Goal: Transaction & Acquisition: Purchase product/service

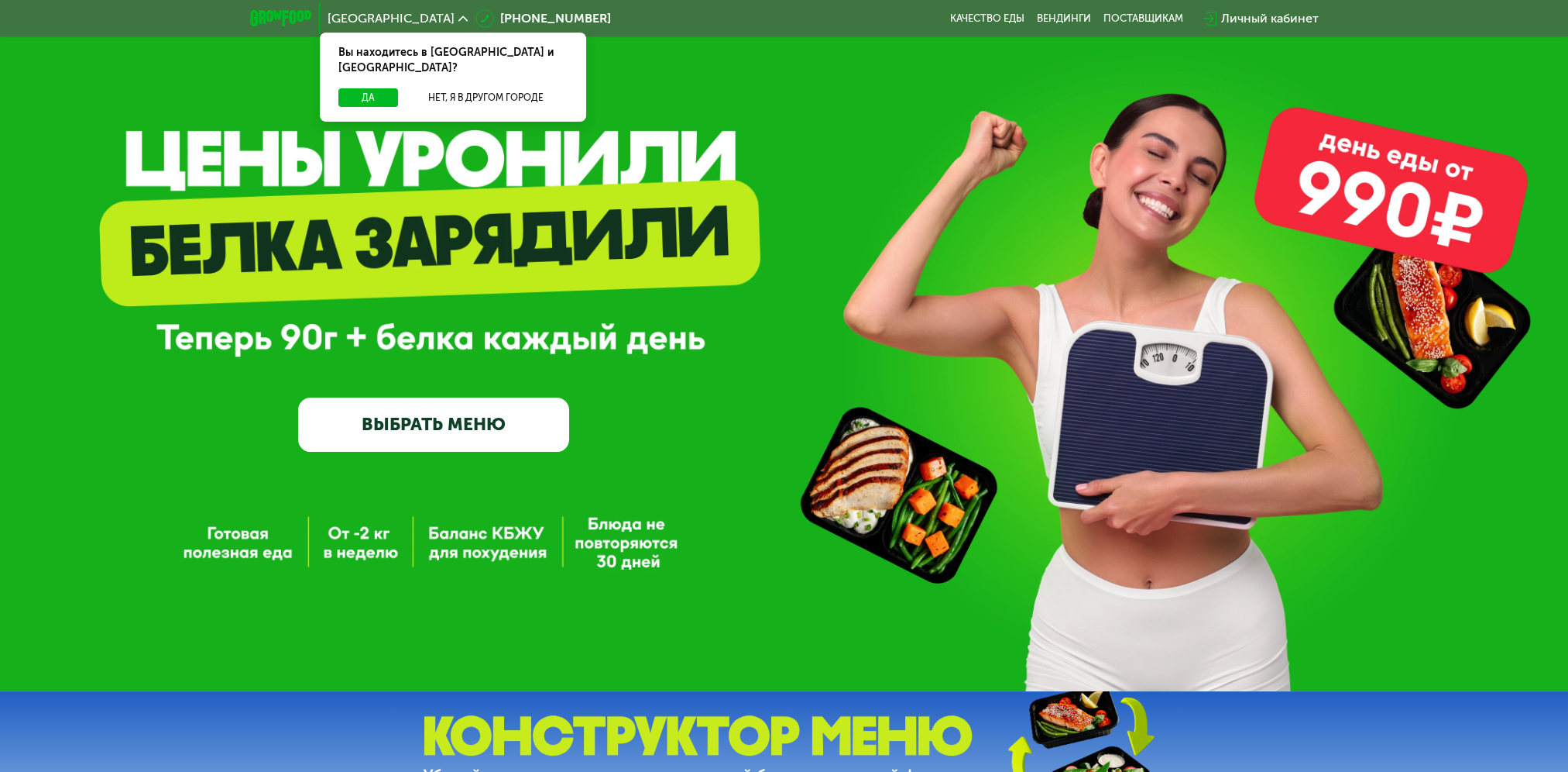
scroll to position [78, 0]
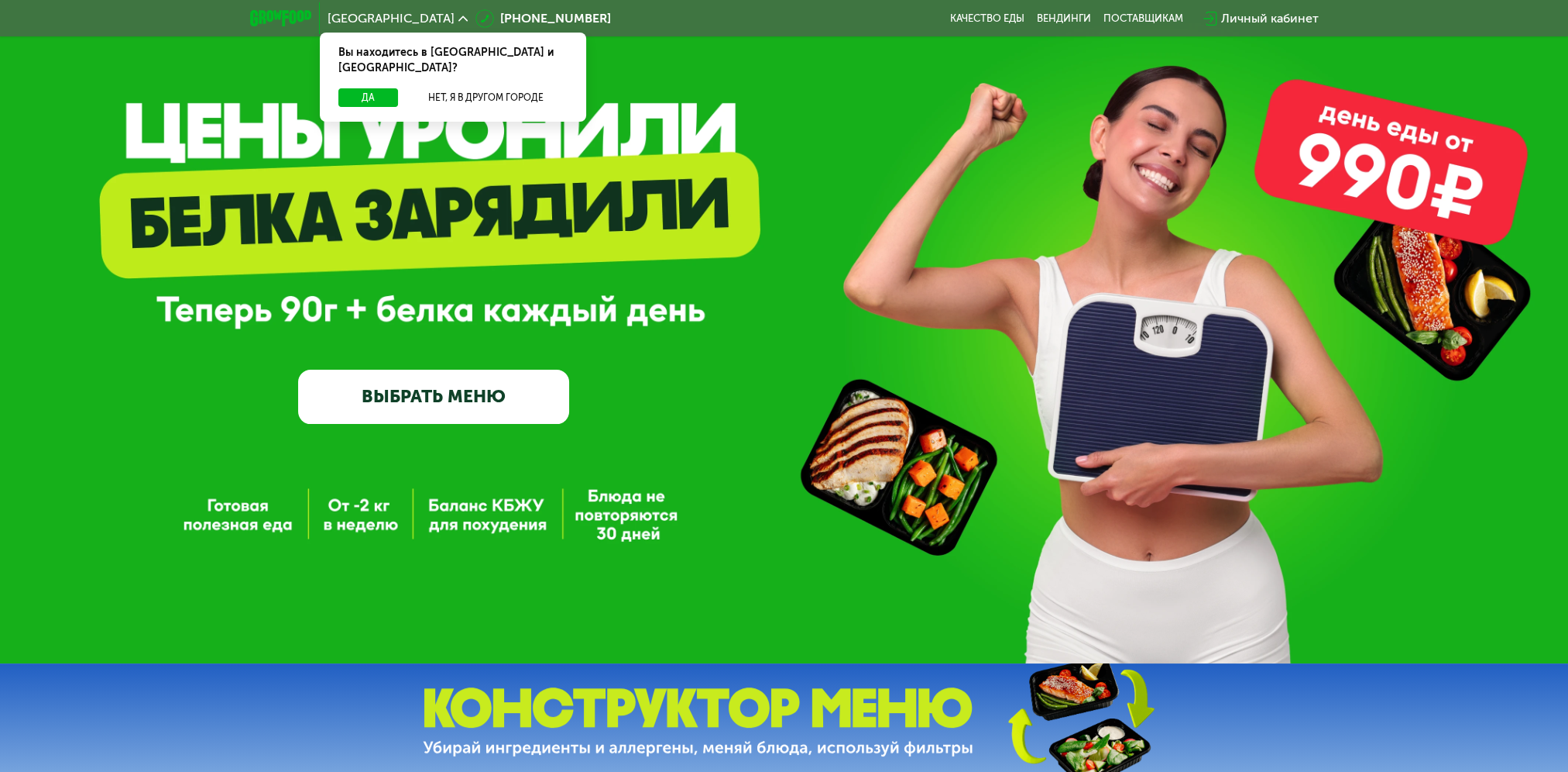
click at [488, 400] on link "ВЫБРАТЬ МЕНЮ" at bounding box center [433, 396] width 271 height 54
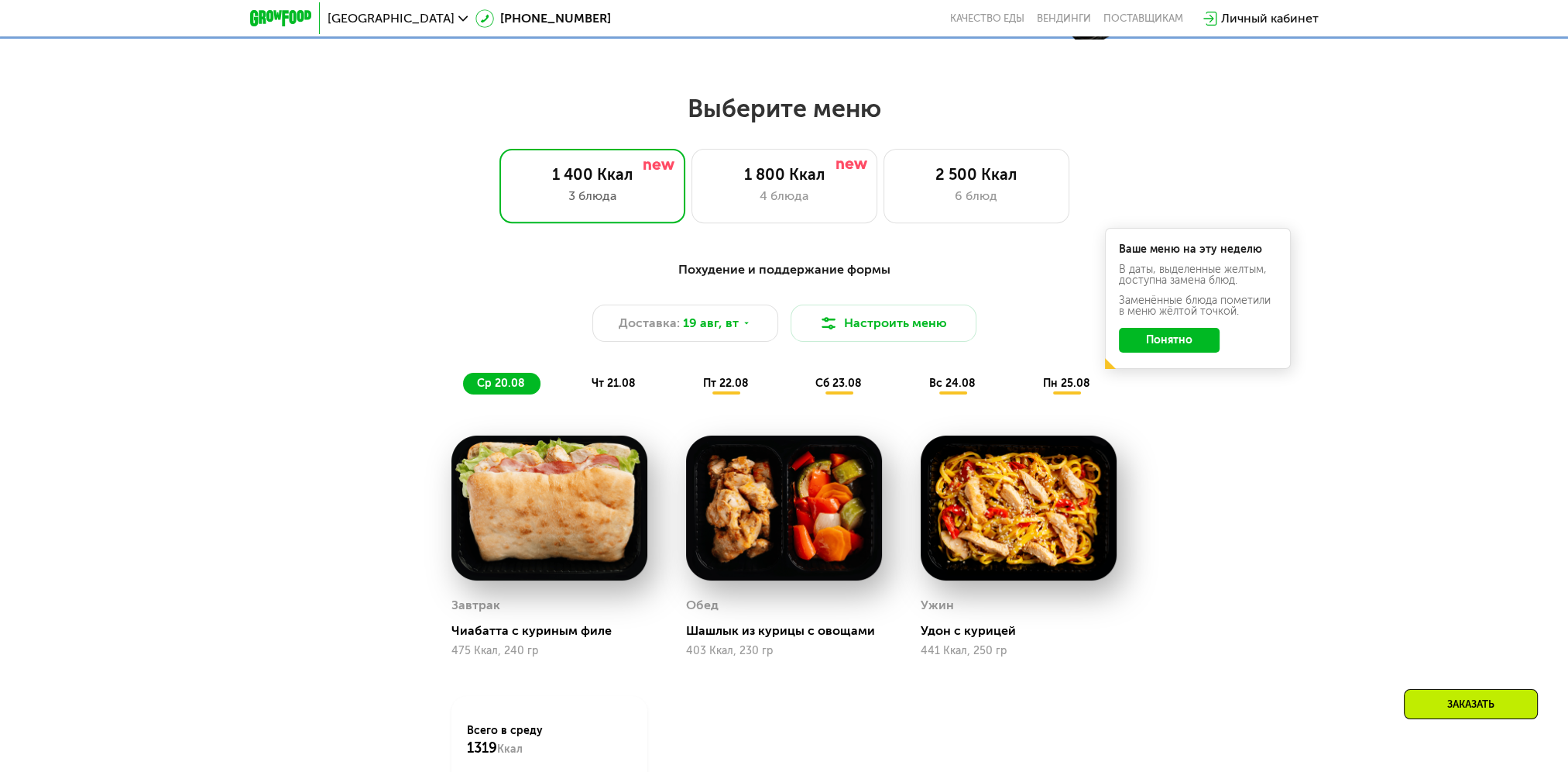
scroll to position [880, 0]
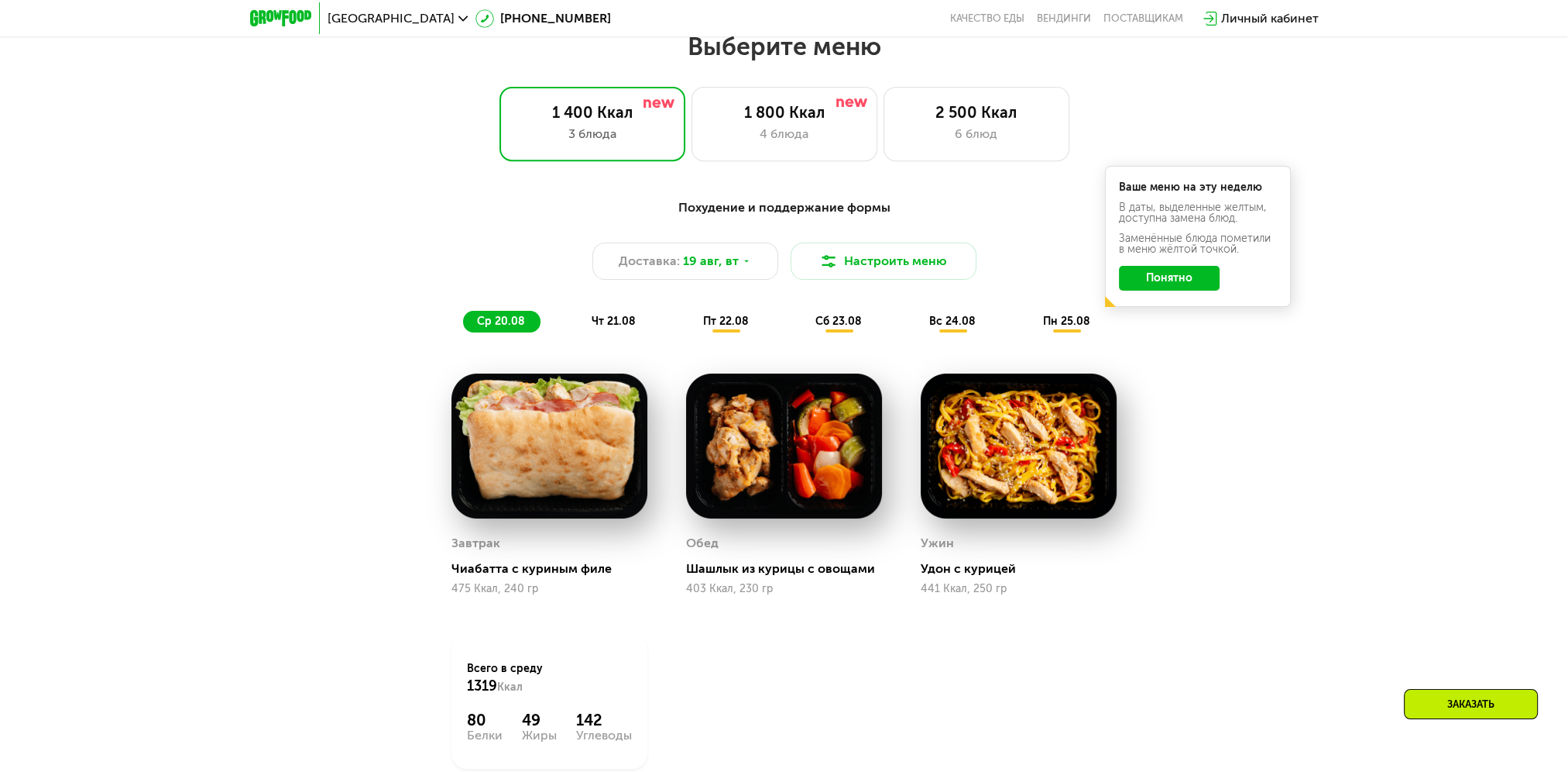
click at [619, 325] on span "чт 21.08" at bounding box center [614, 321] width 44 height 13
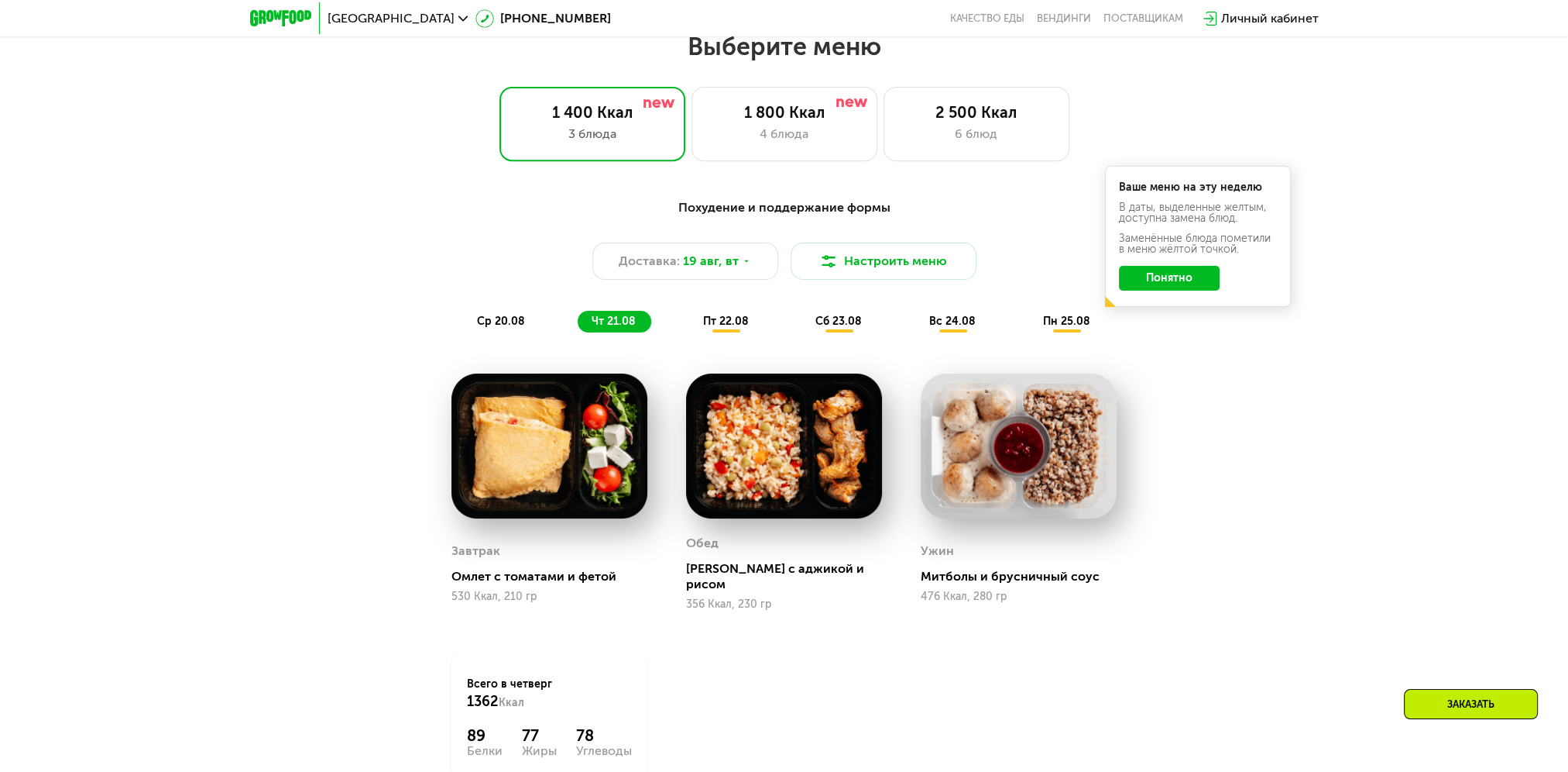
click at [718, 328] on span "пт 22.08" at bounding box center [726, 321] width 46 height 13
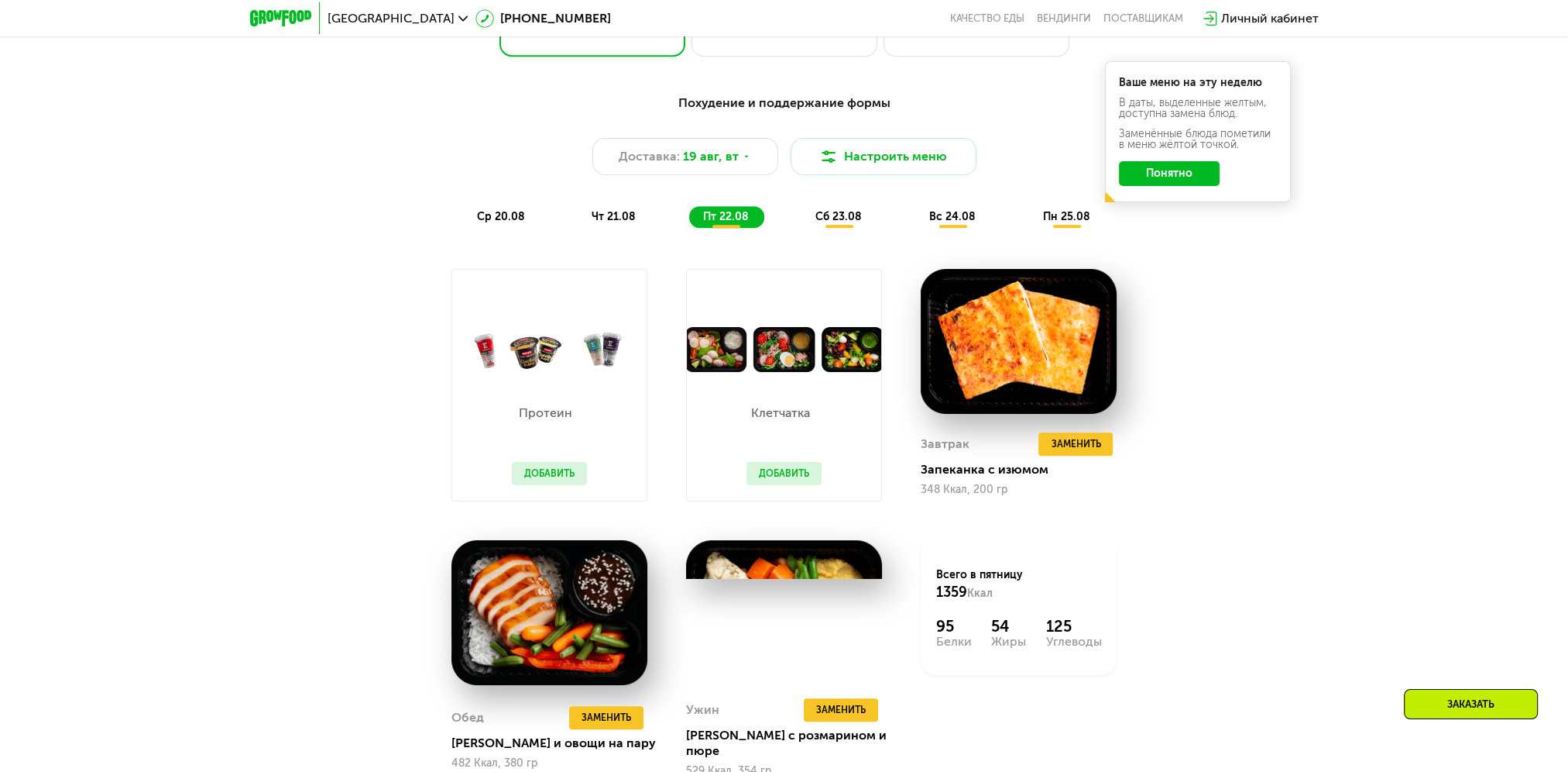
scroll to position [957, 0]
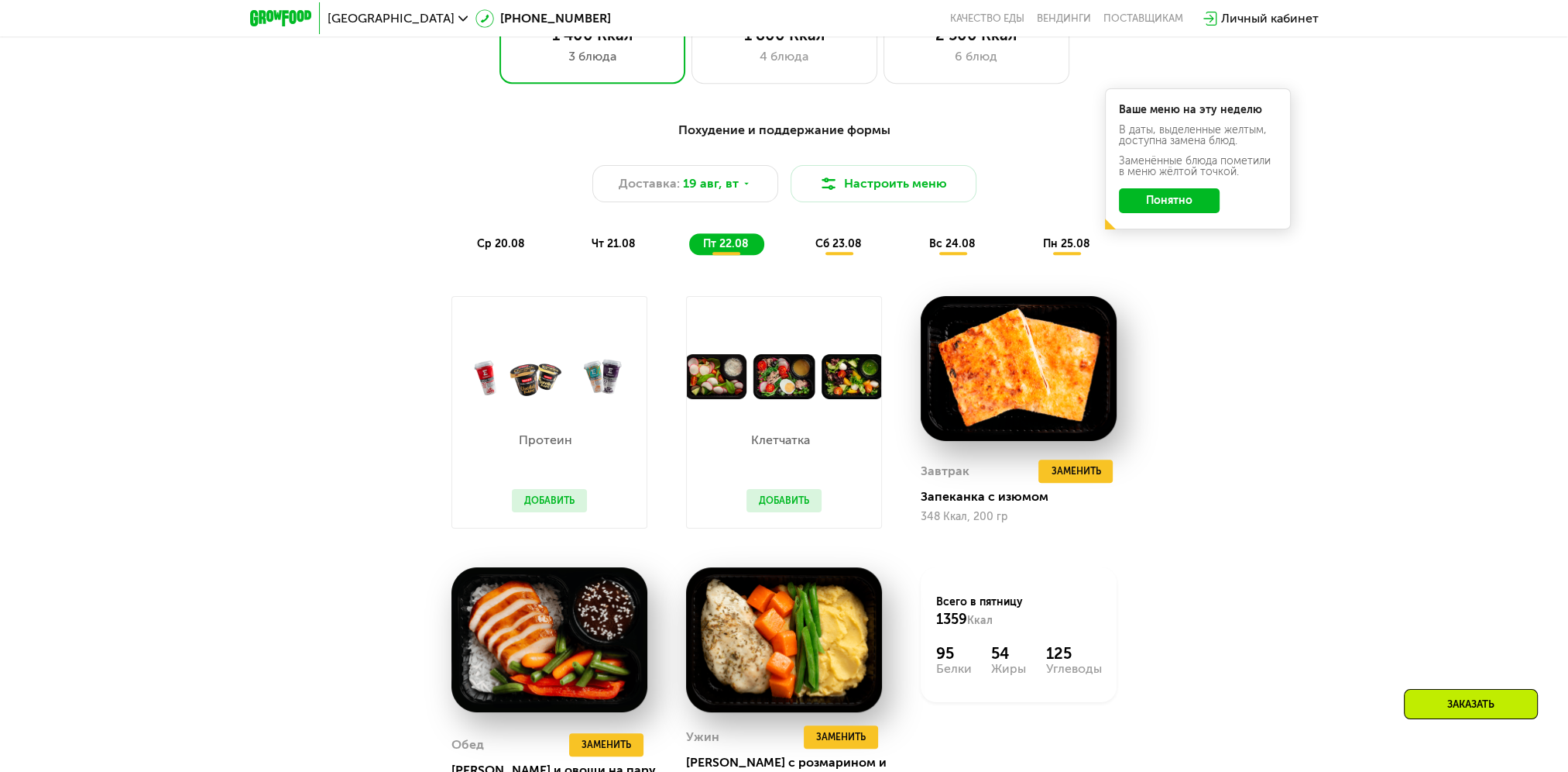
click at [846, 248] on span "сб 23.08" at bounding box center [838, 243] width 47 height 13
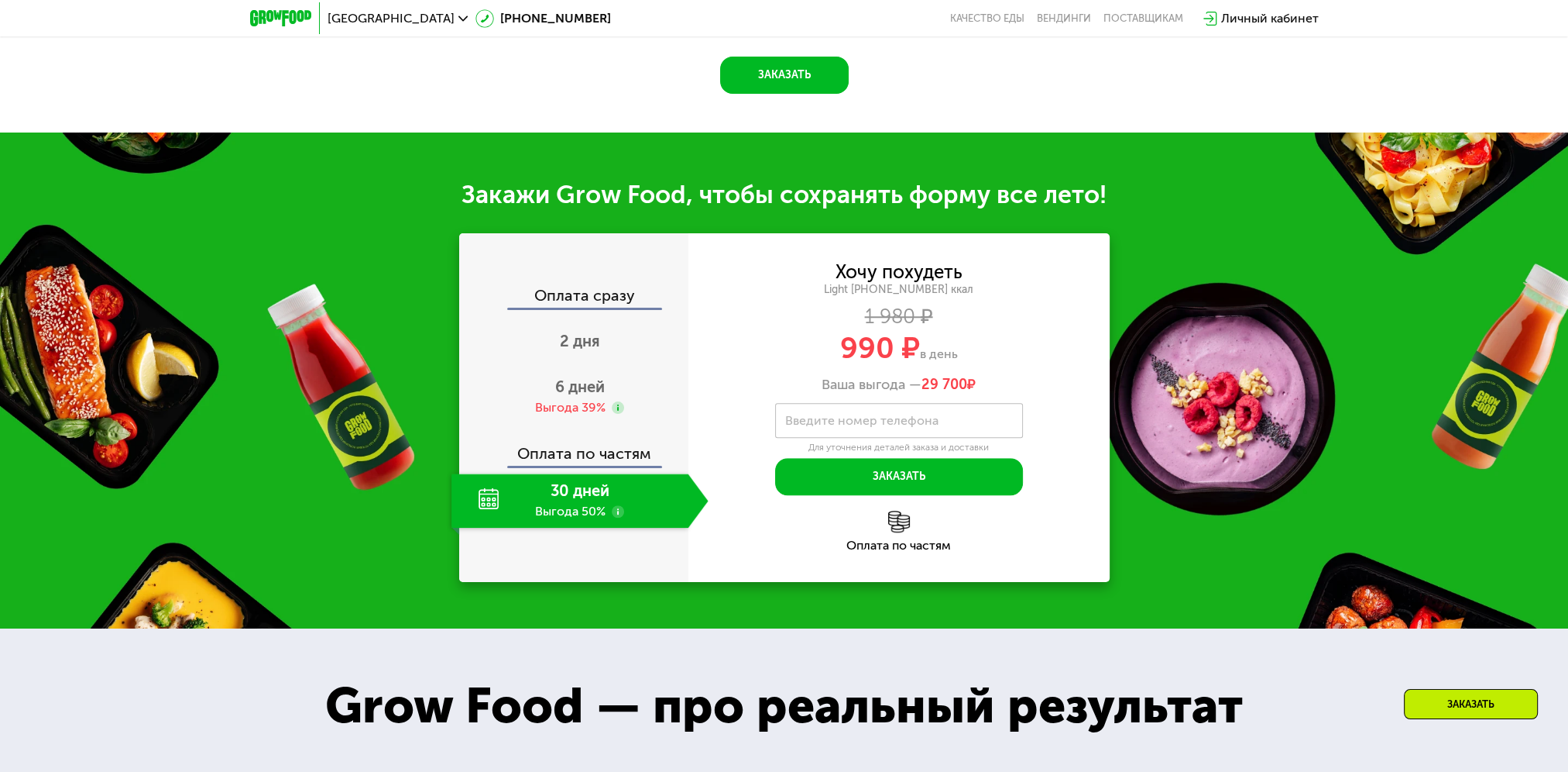
scroll to position [1655, 0]
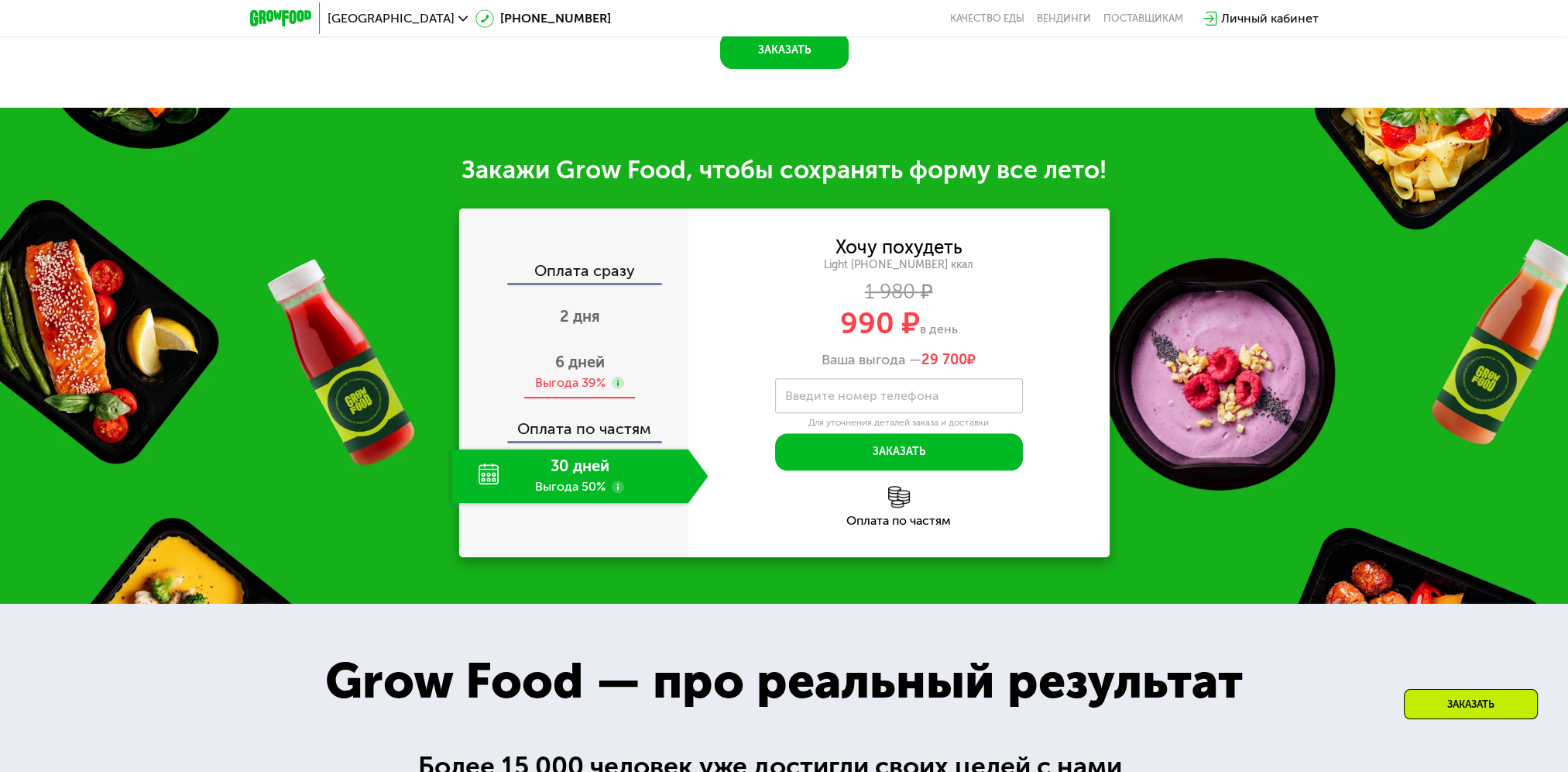
click at [569, 371] on span "6 дней" at bounding box center [580, 362] width 49 height 19
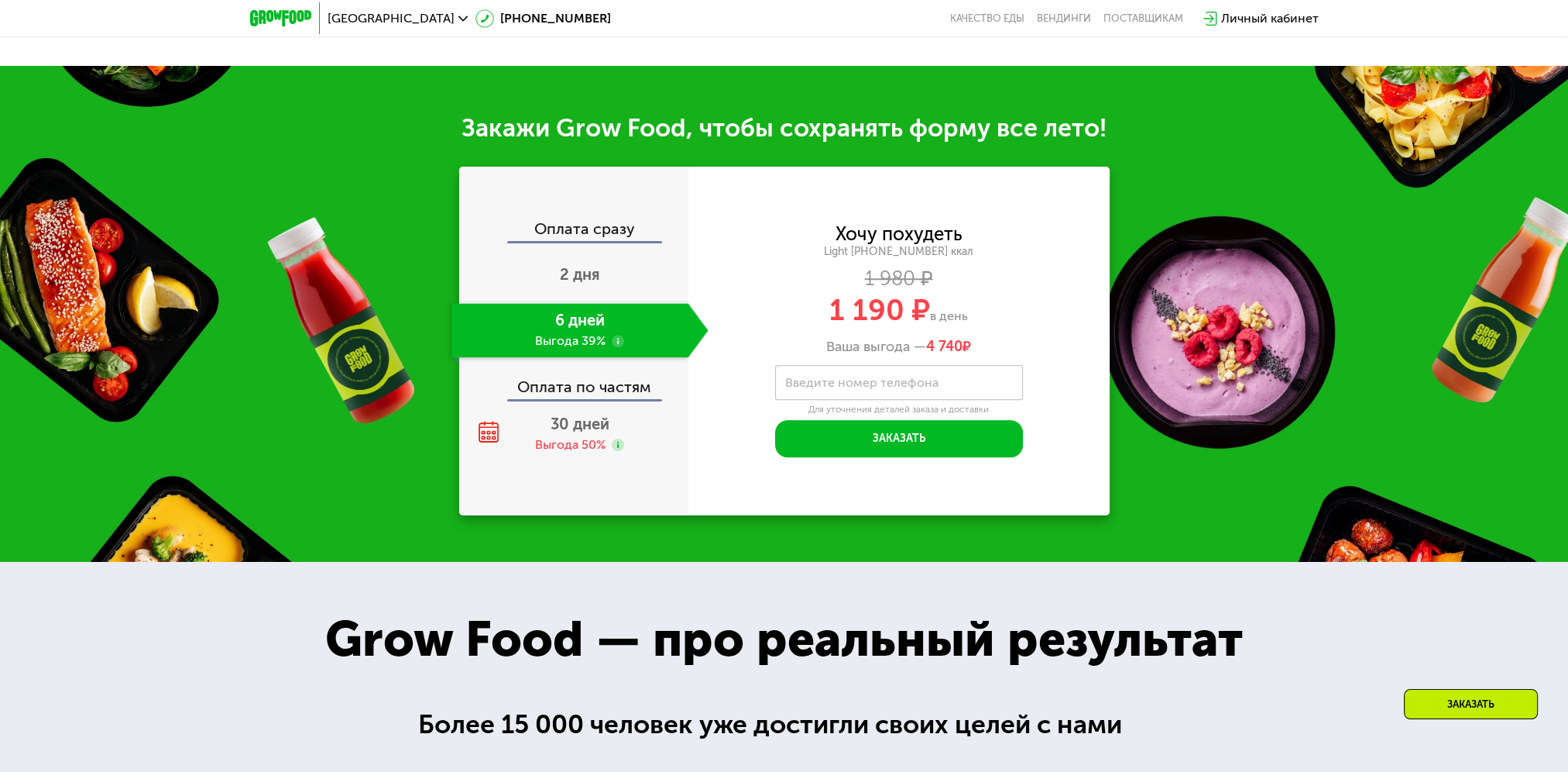
scroll to position [1732, 0]
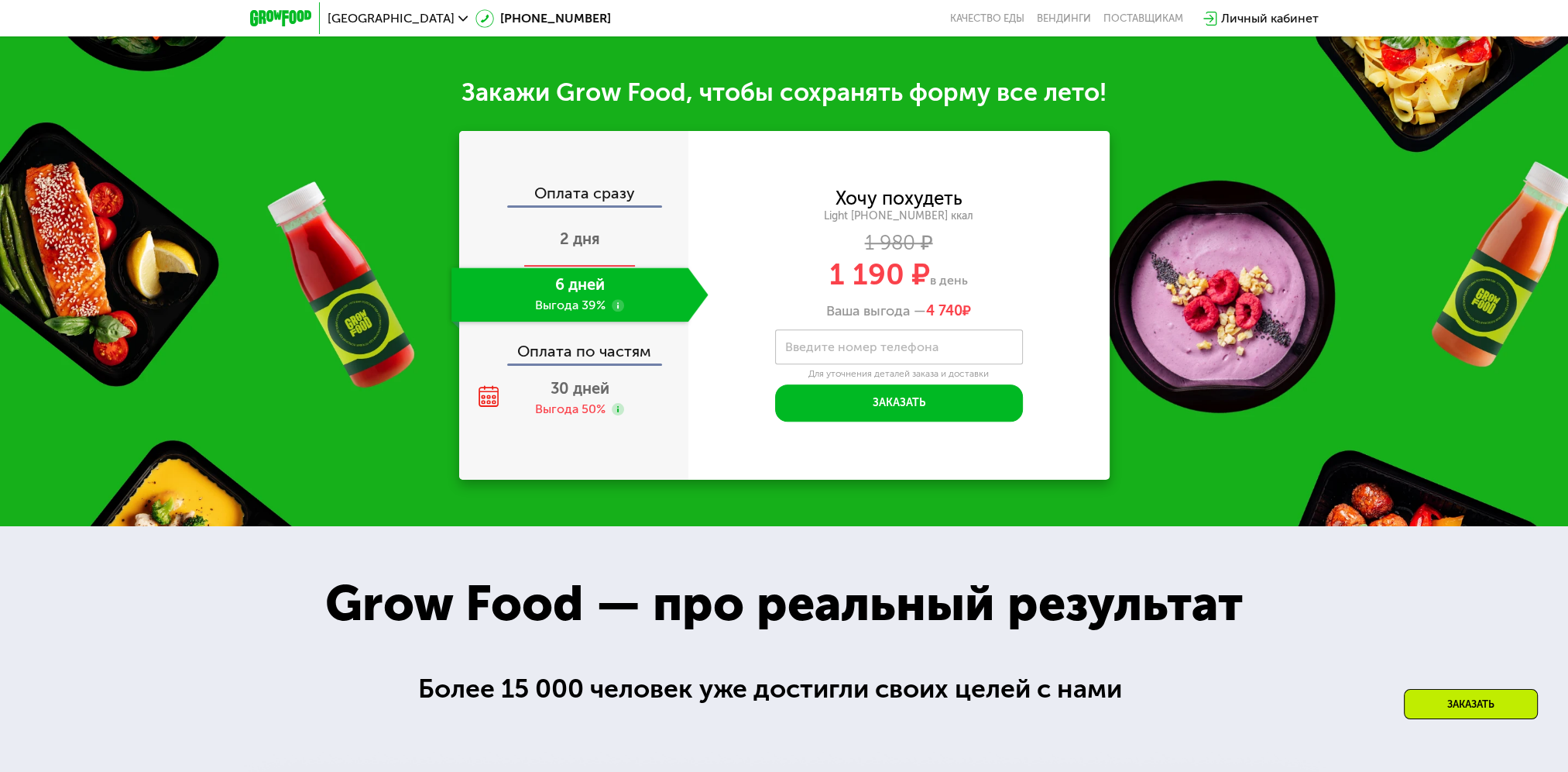
click at [578, 248] on span "2 дня" at bounding box center [580, 239] width 40 height 19
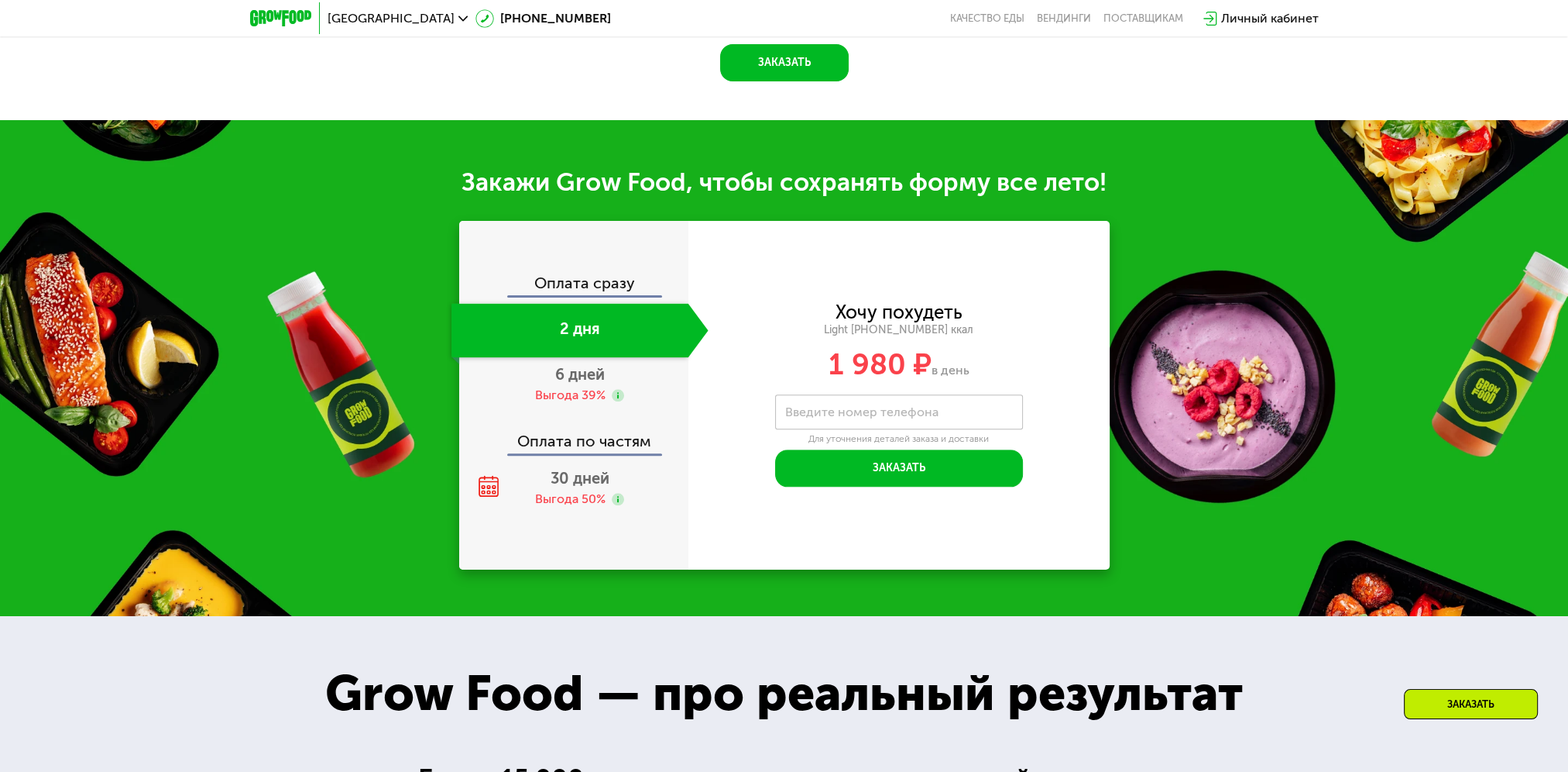
scroll to position [1635, 0]
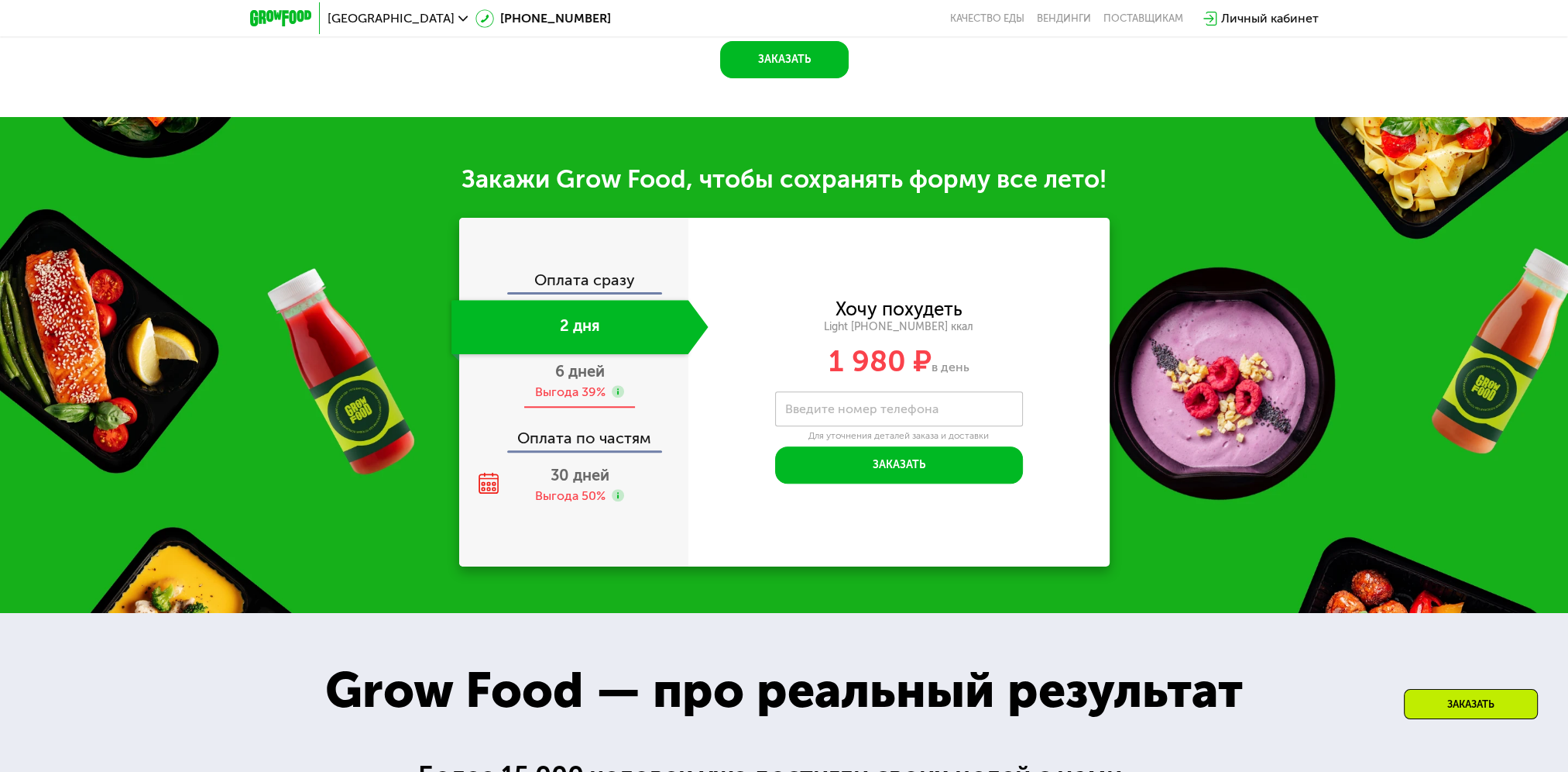
click at [580, 378] on span "6 дней" at bounding box center [580, 372] width 49 height 19
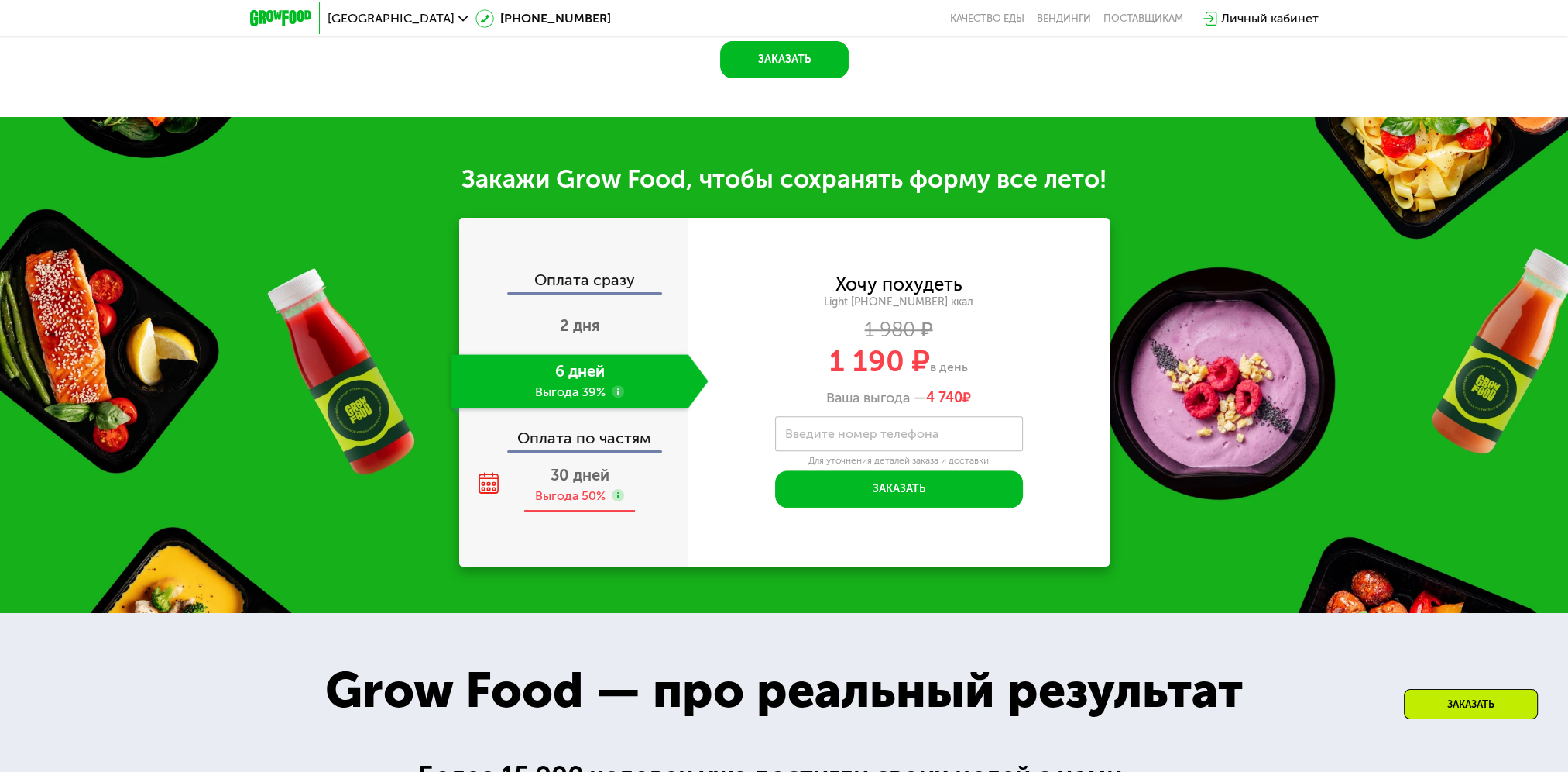
click at [567, 477] on span "30 дней" at bounding box center [580, 475] width 59 height 19
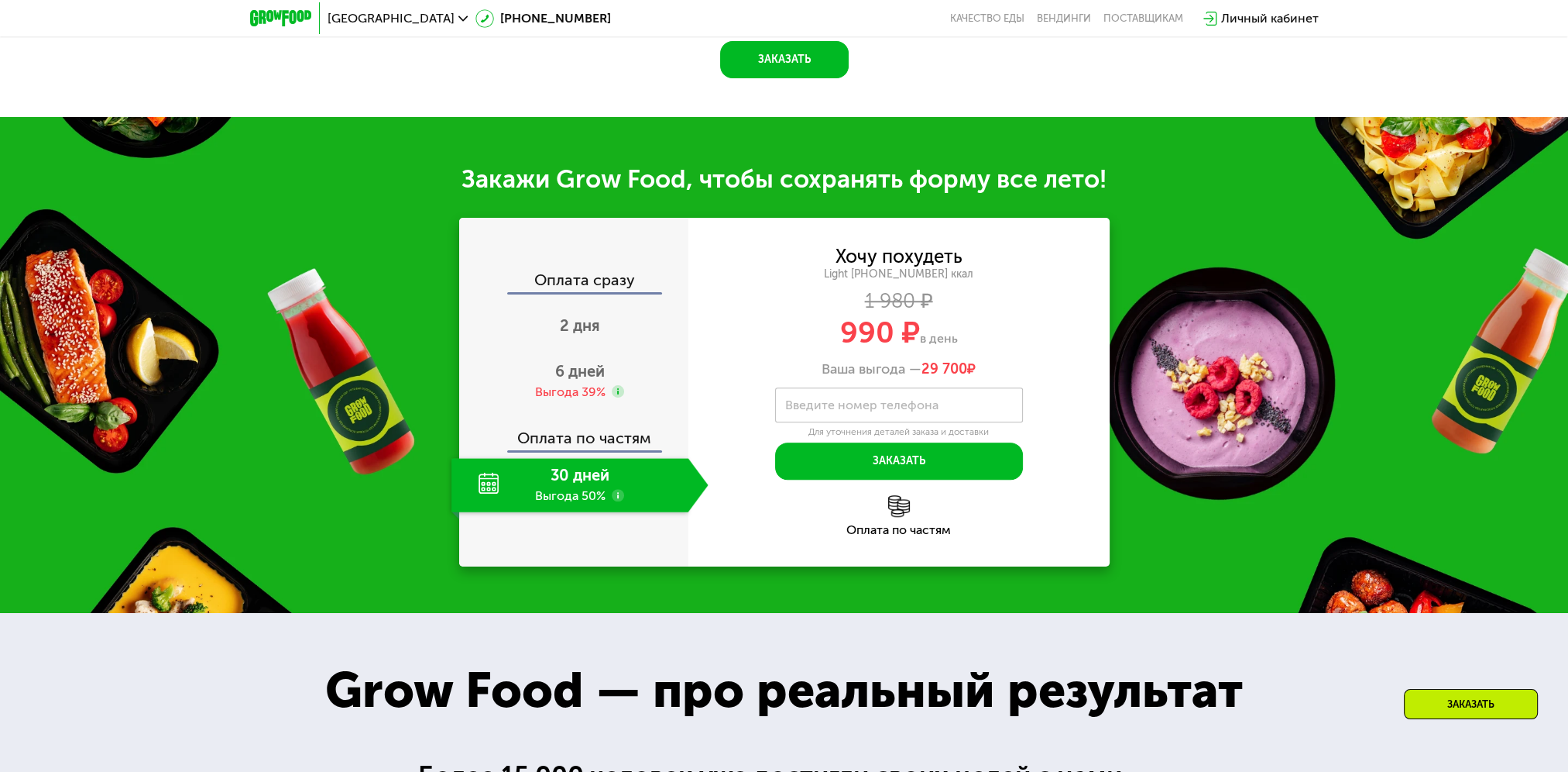
click at [894, 513] on img at bounding box center [899, 506] width 22 height 22
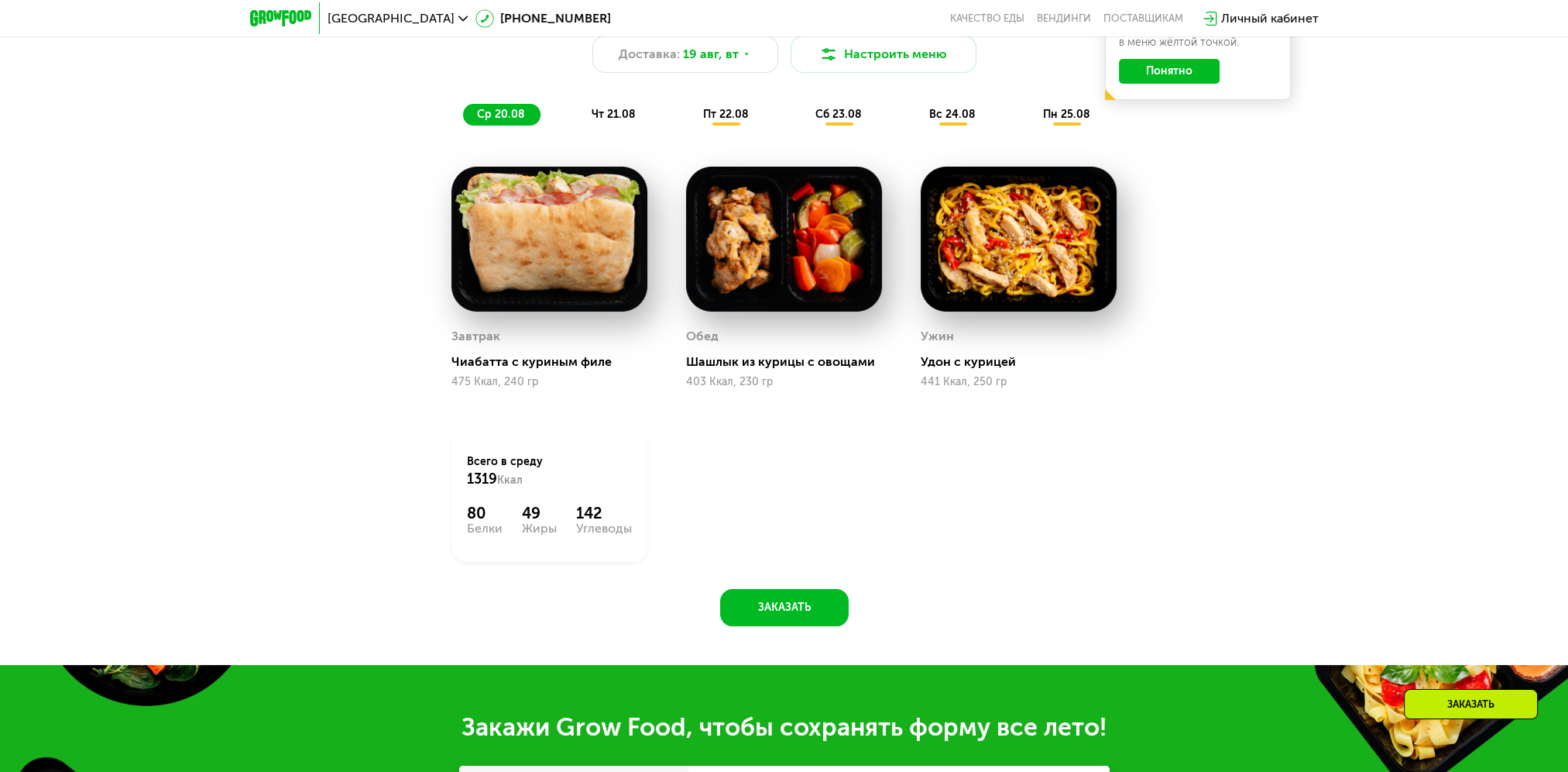
scroll to position [1092, 0]
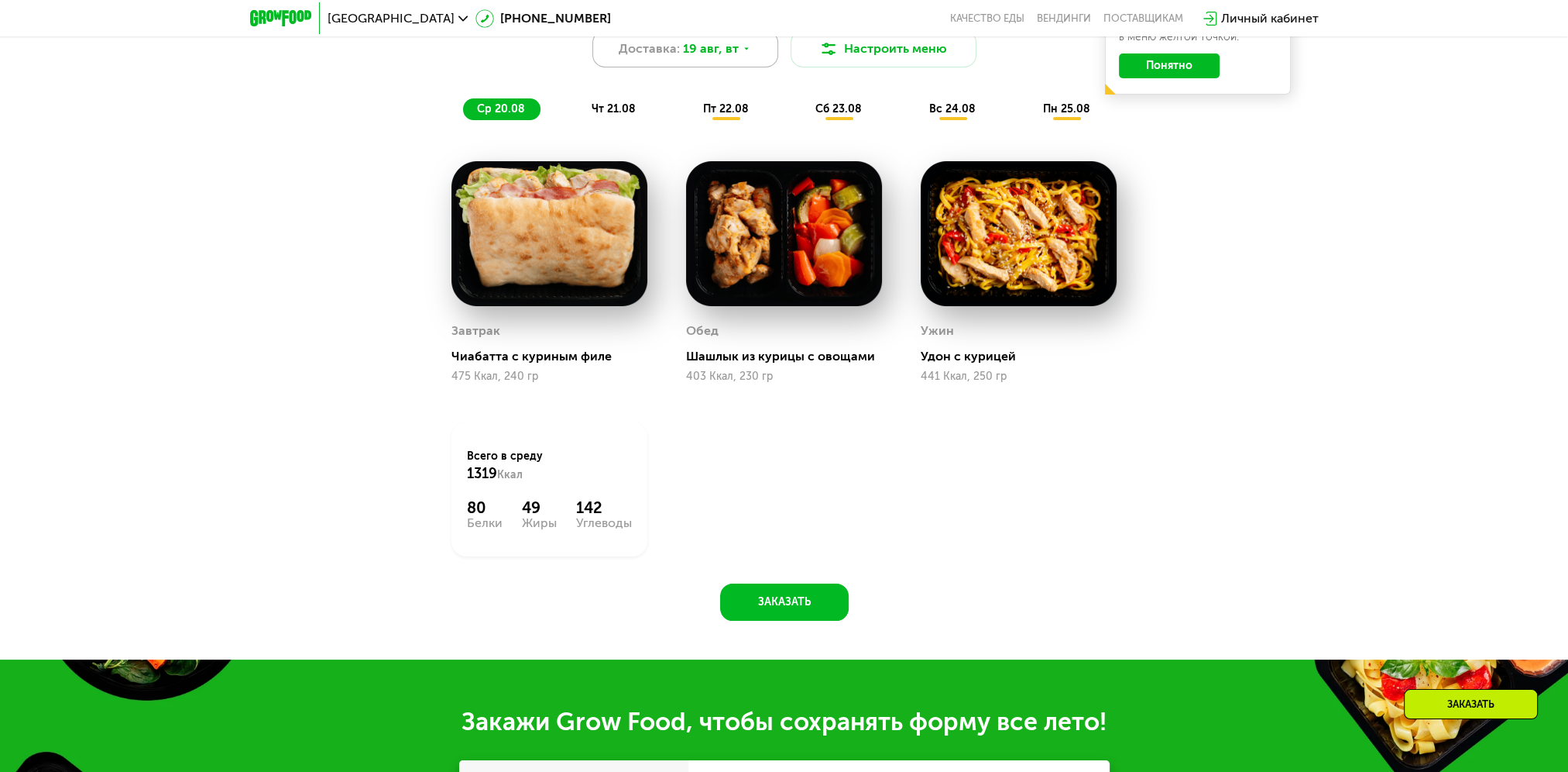
click at [743, 53] on icon at bounding box center [747, 48] width 10 height 10
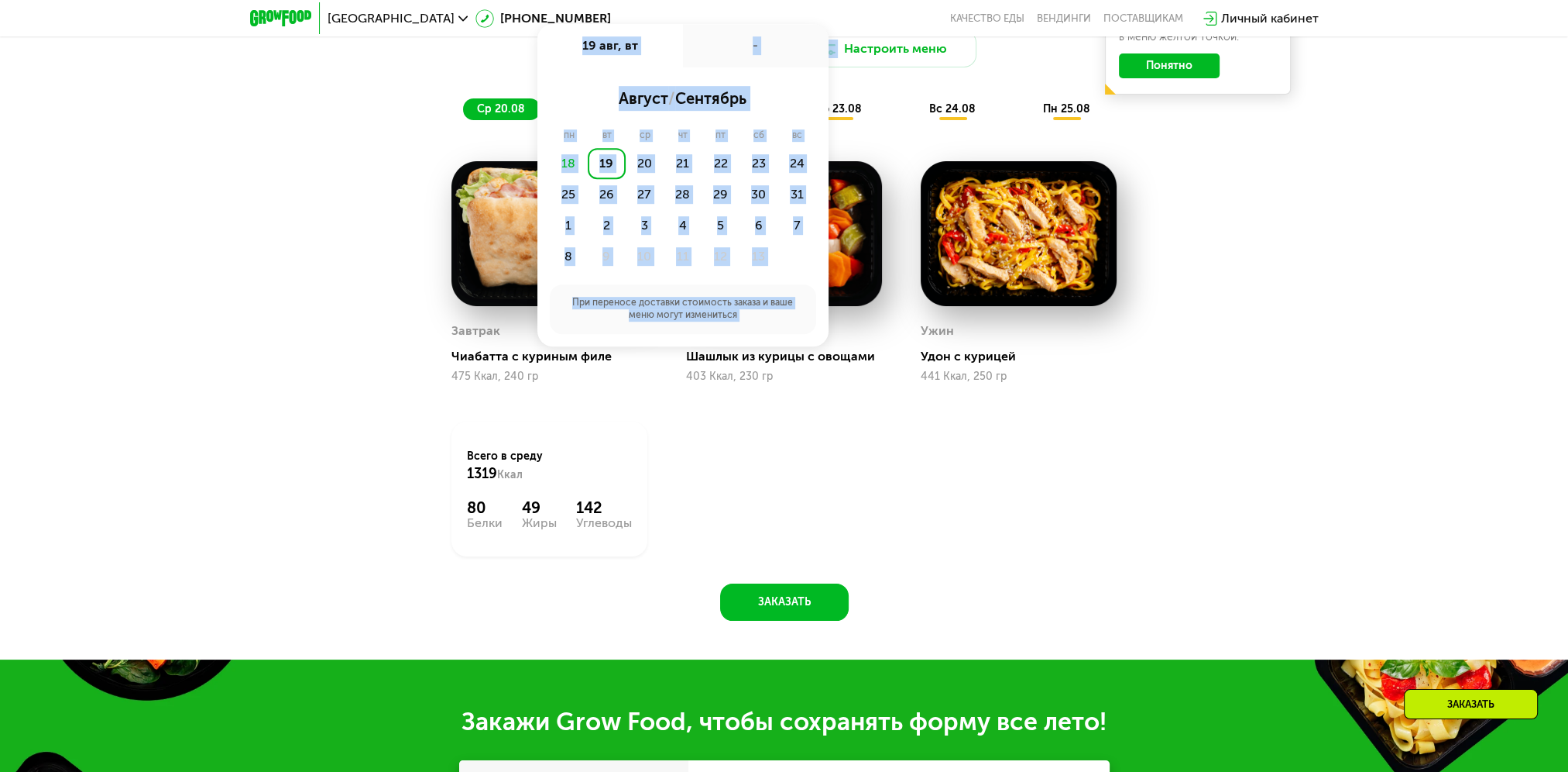
click at [609, 165] on div "19" at bounding box center [607, 164] width 38 height 31
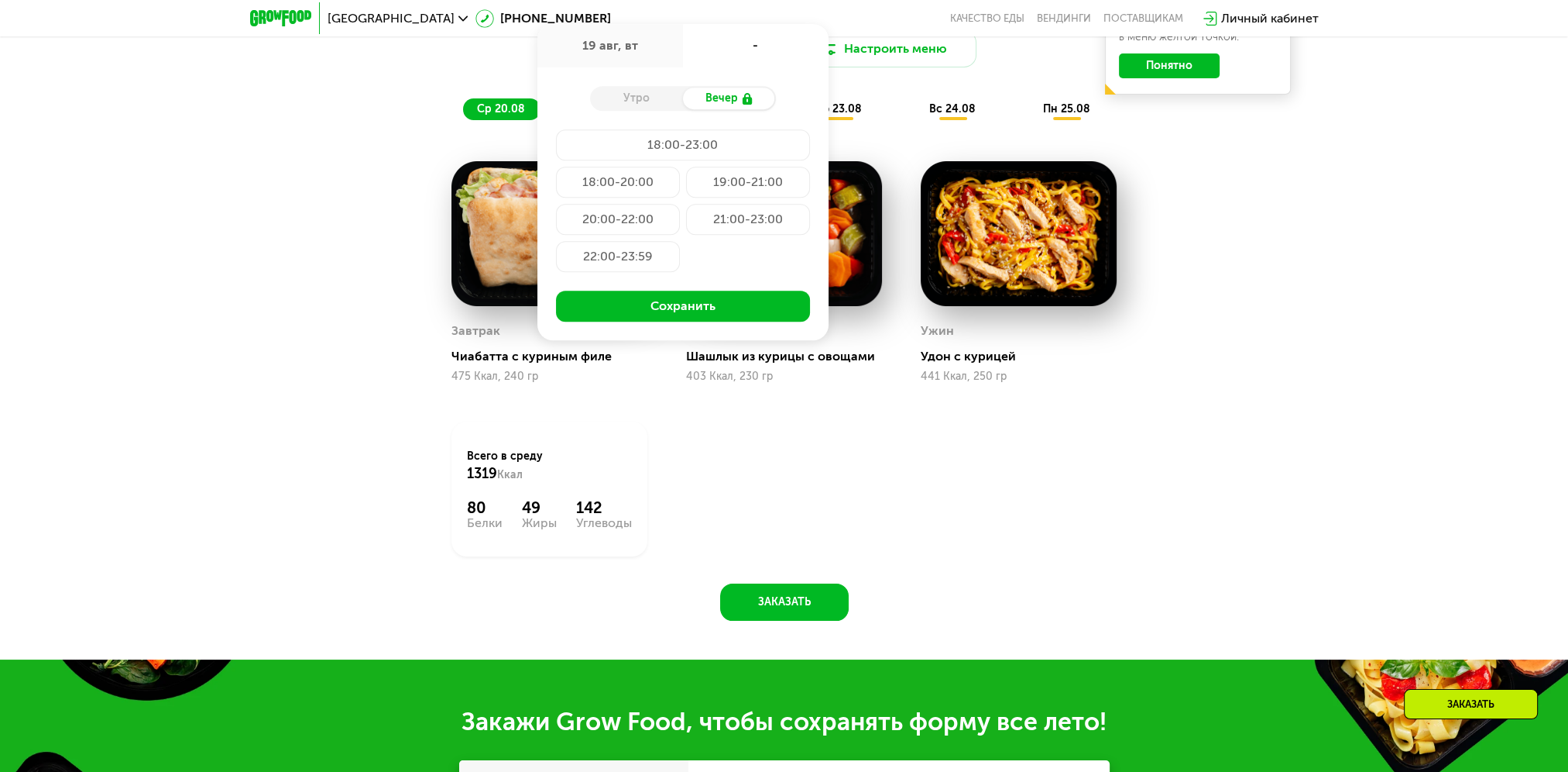
click at [680, 203] on div "19:00-21:00" at bounding box center [618, 219] width 124 height 31
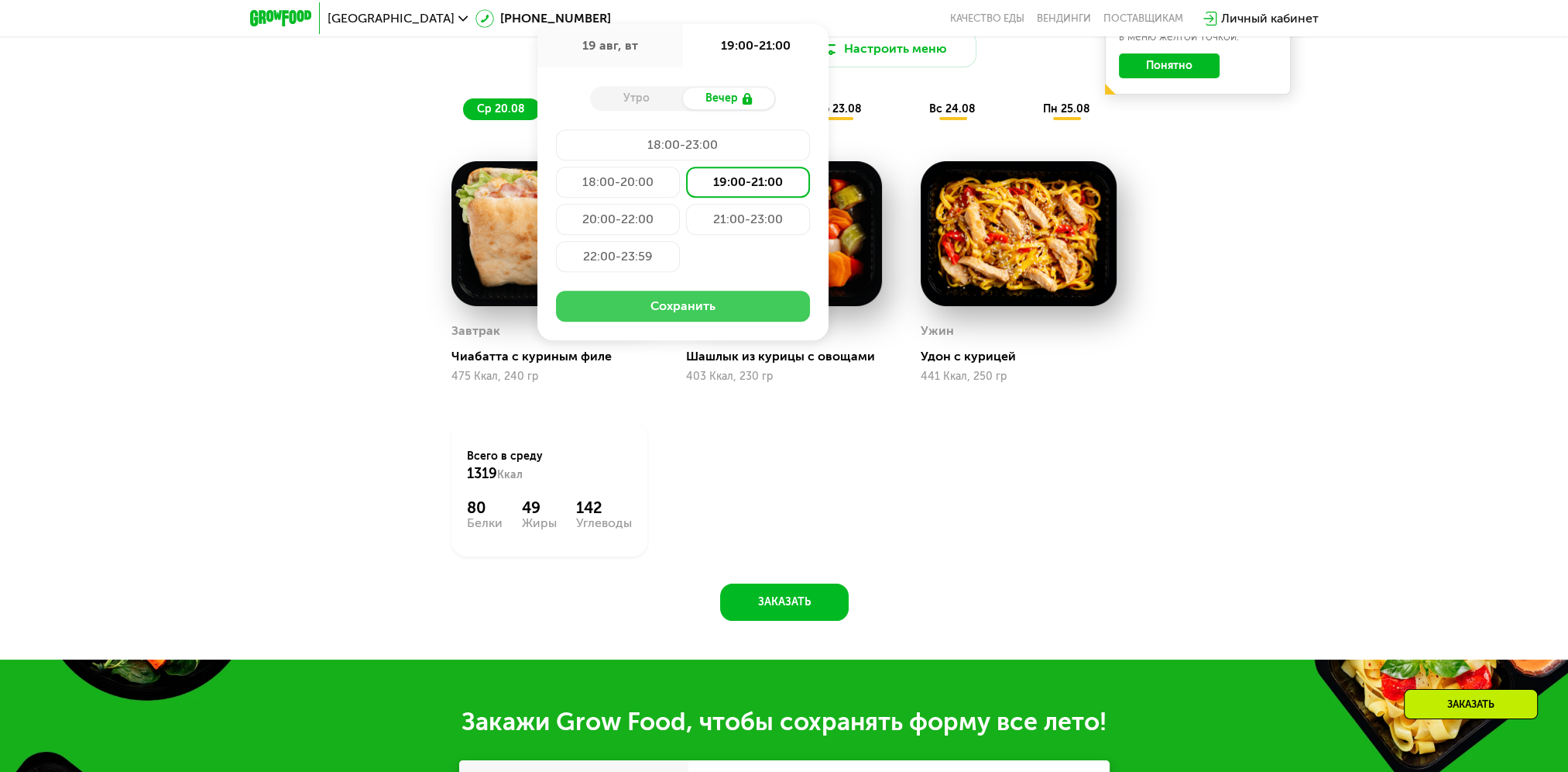
click at [684, 311] on button "Сохранить" at bounding box center [682, 306] width 254 height 31
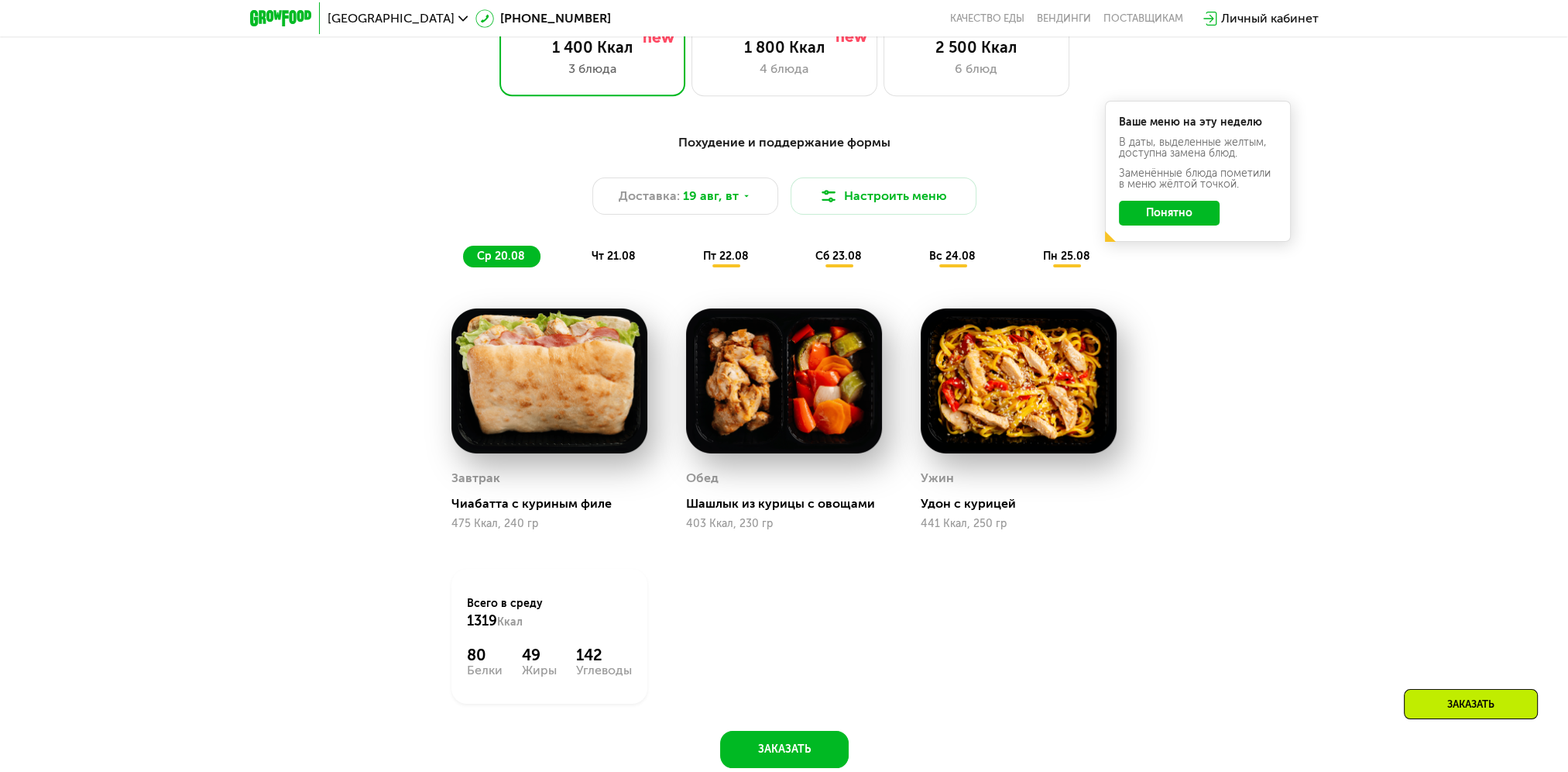
scroll to position [937, 0]
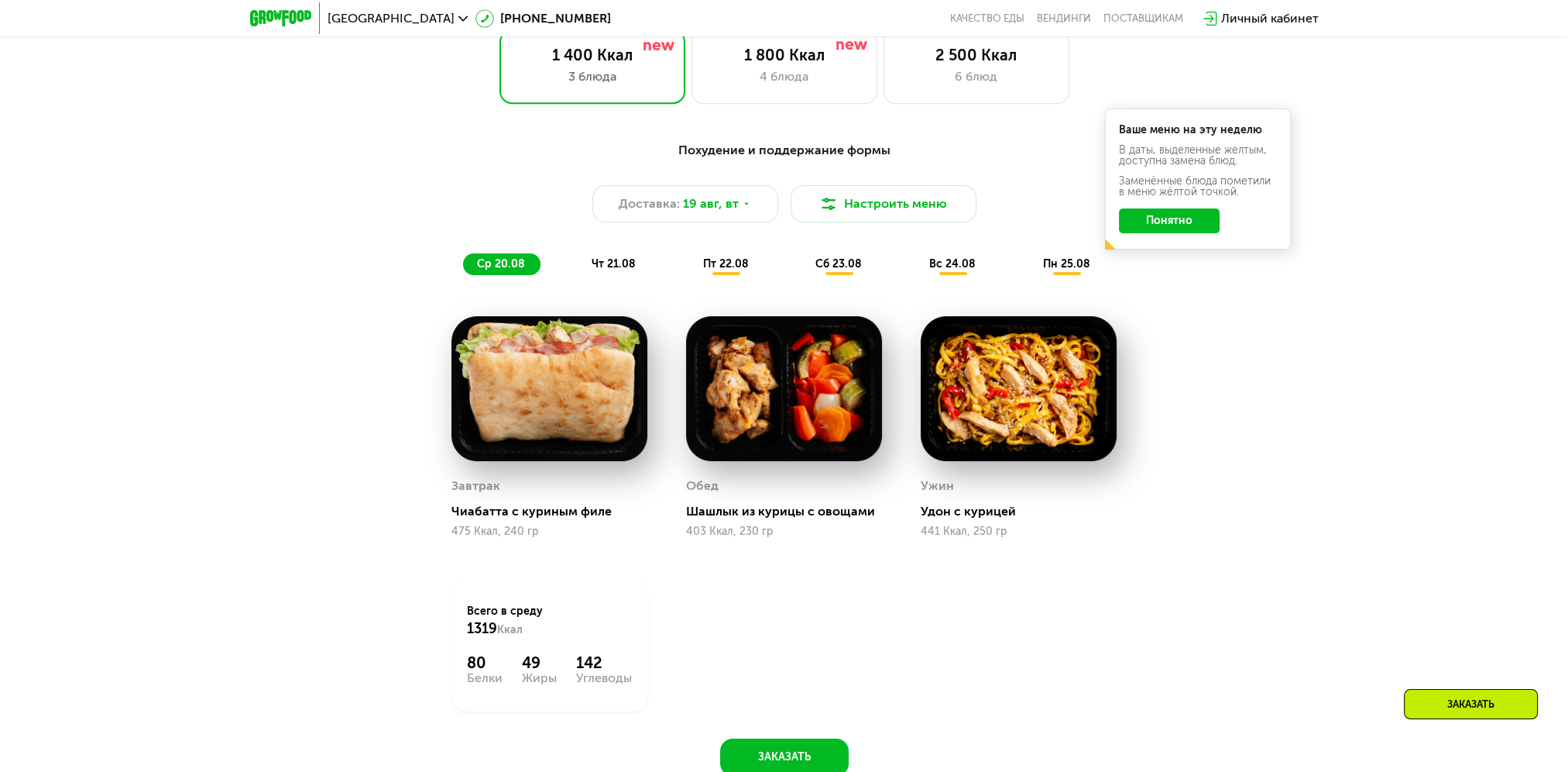
click at [612, 270] on span "чт 21.08" at bounding box center [614, 264] width 44 height 13
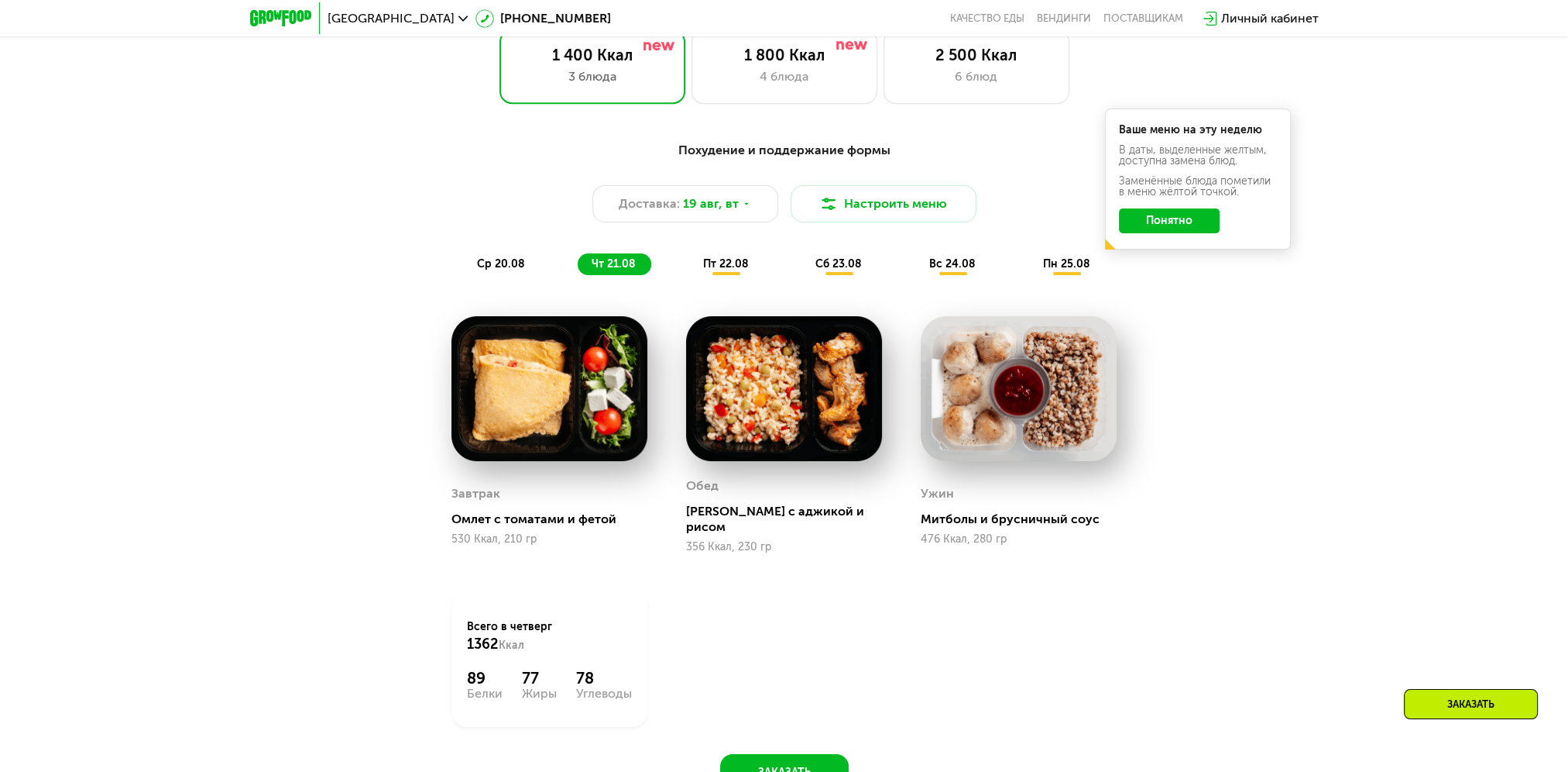
click at [727, 270] on span "пт 22.08" at bounding box center [726, 264] width 46 height 13
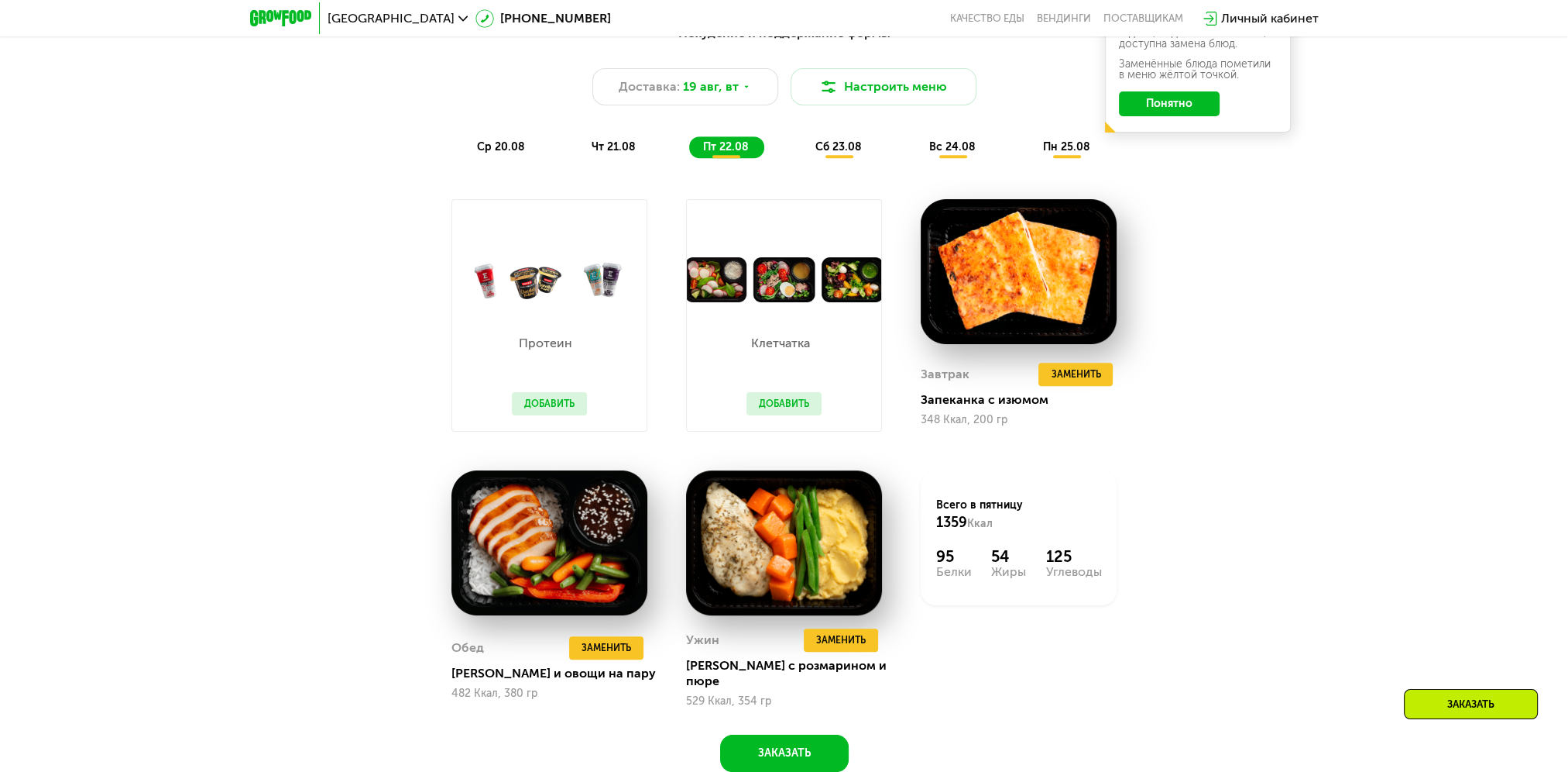
scroll to position [1092, 0]
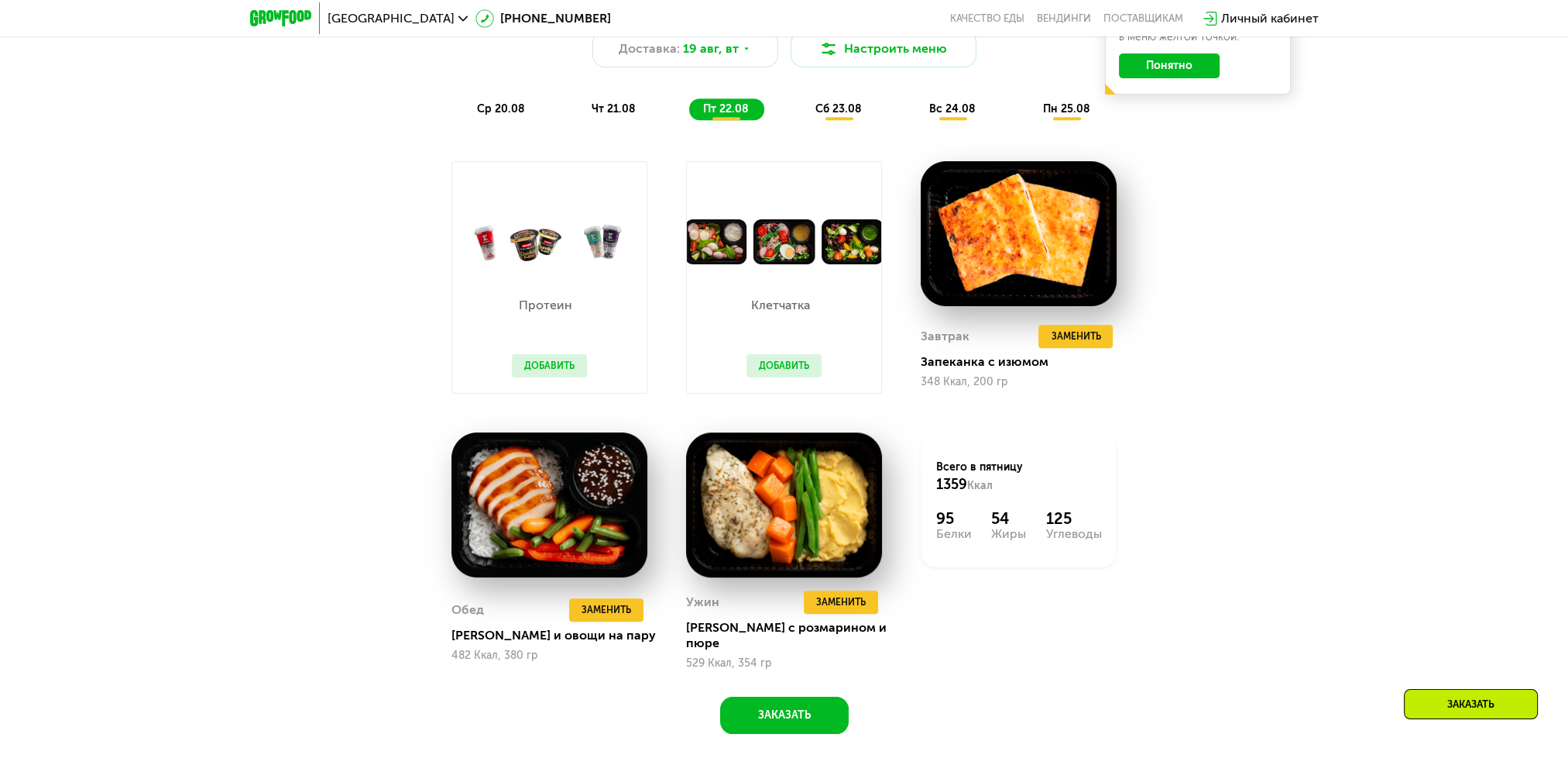
click at [841, 114] on span "сб 23.08" at bounding box center [838, 109] width 47 height 13
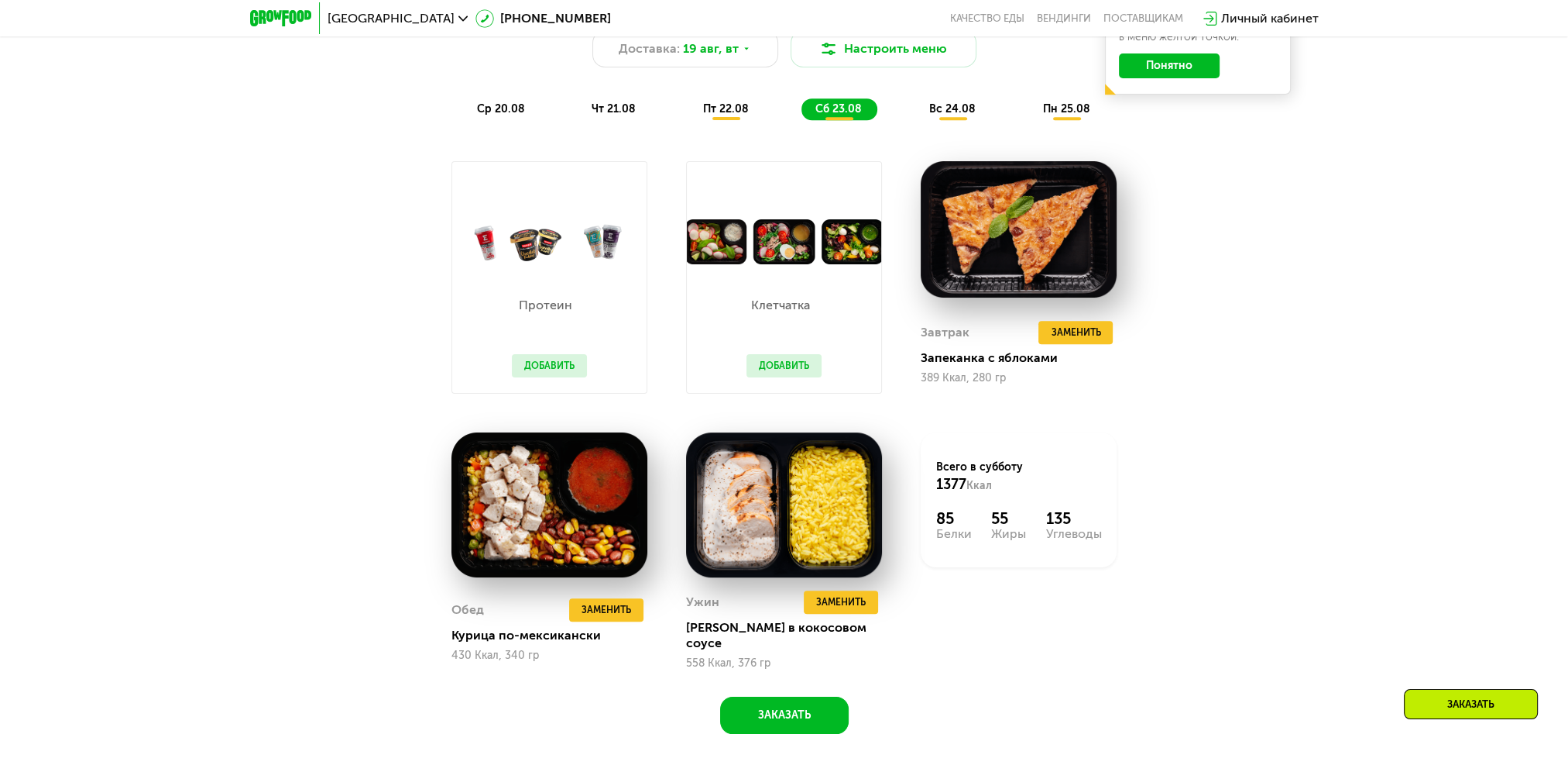
click at [952, 115] on span "вс 24.08" at bounding box center [952, 109] width 47 height 13
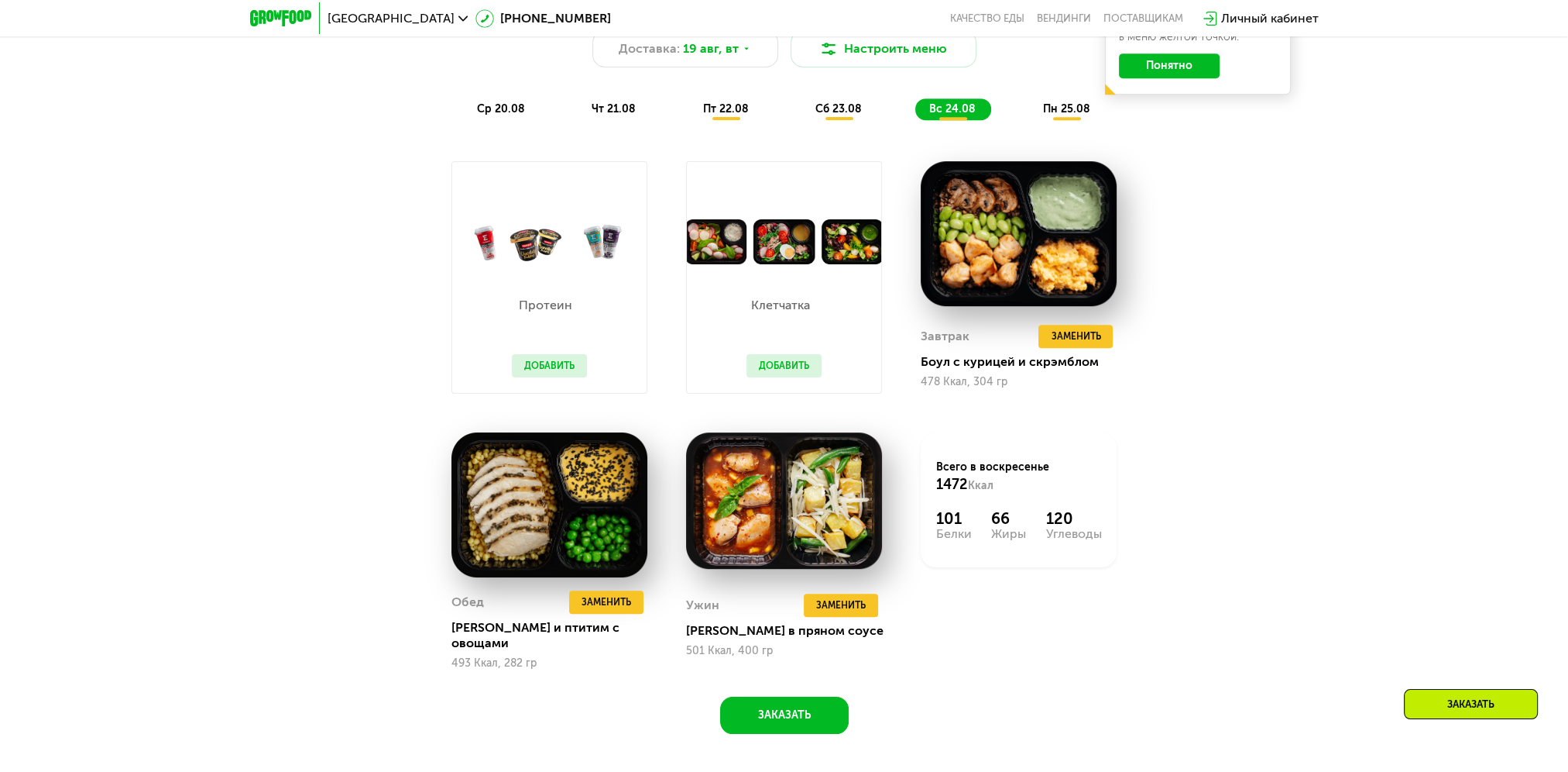
click at [1066, 115] on span "пн 25.08" at bounding box center [1066, 109] width 48 height 13
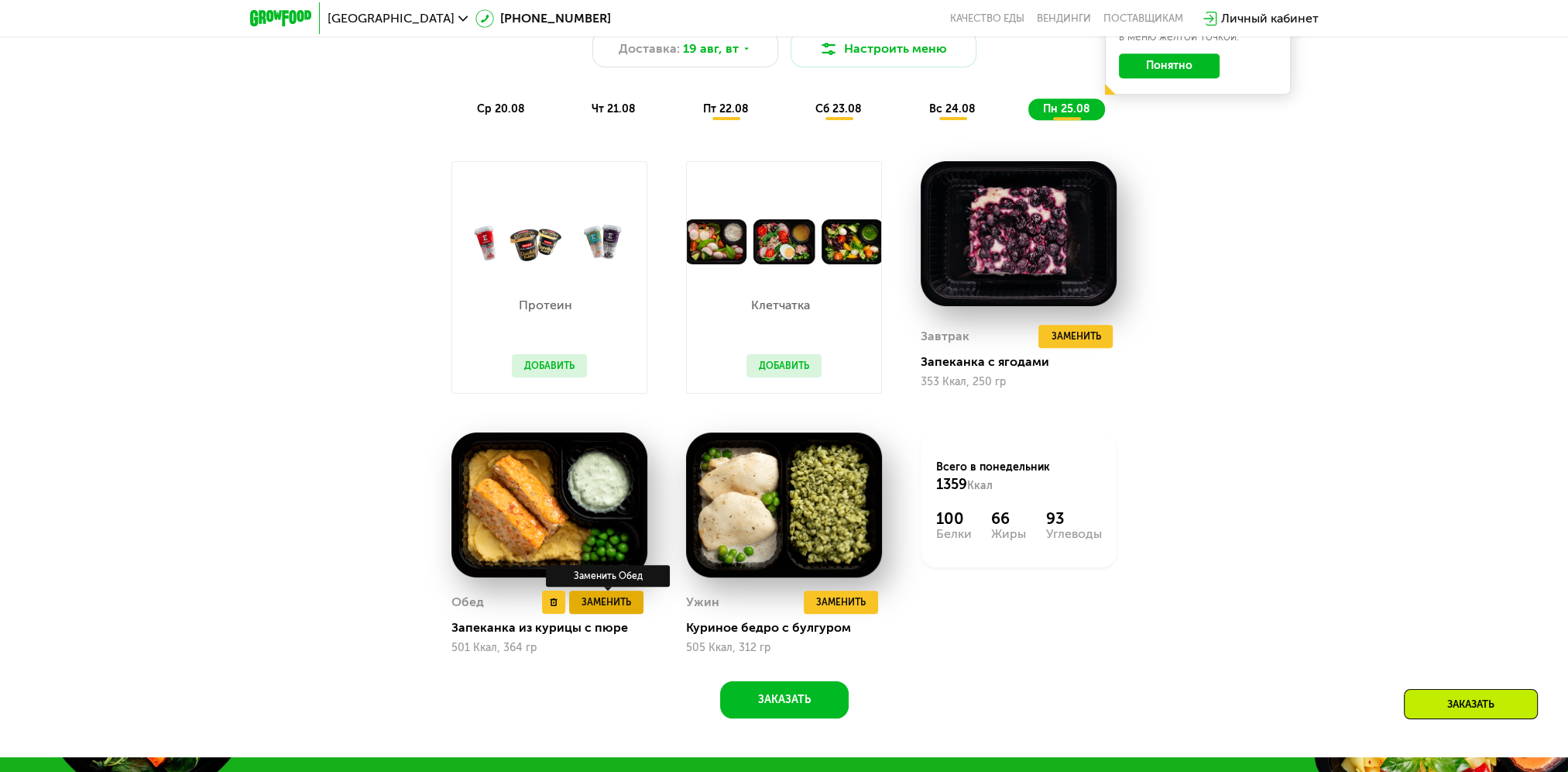
click at [597, 601] on span "Заменить" at bounding box center [606, 602] width 49 height 15
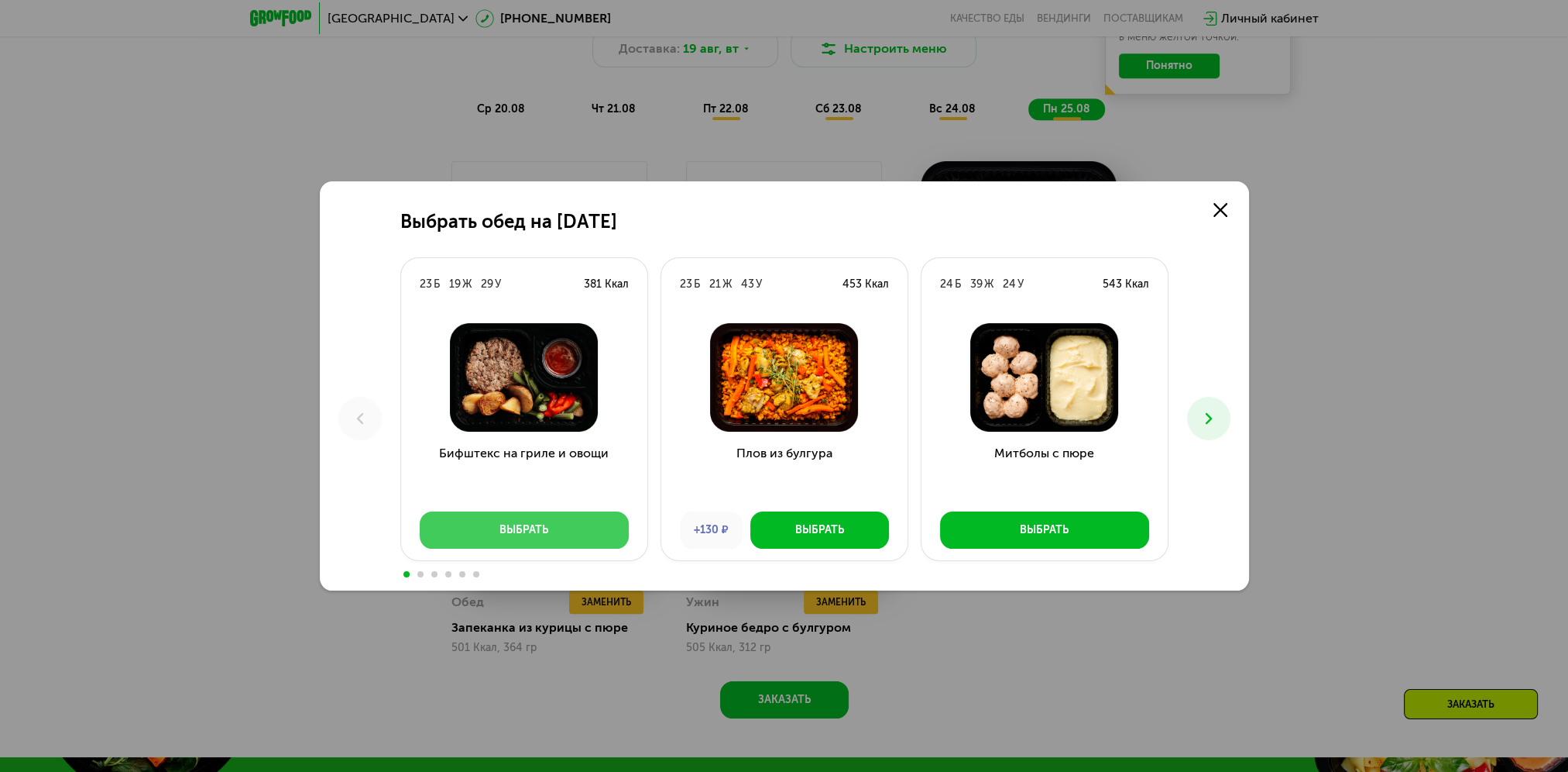
click at [516, 525] on div "Выбрать" at bounding box center [524, 530] width 48 height 15
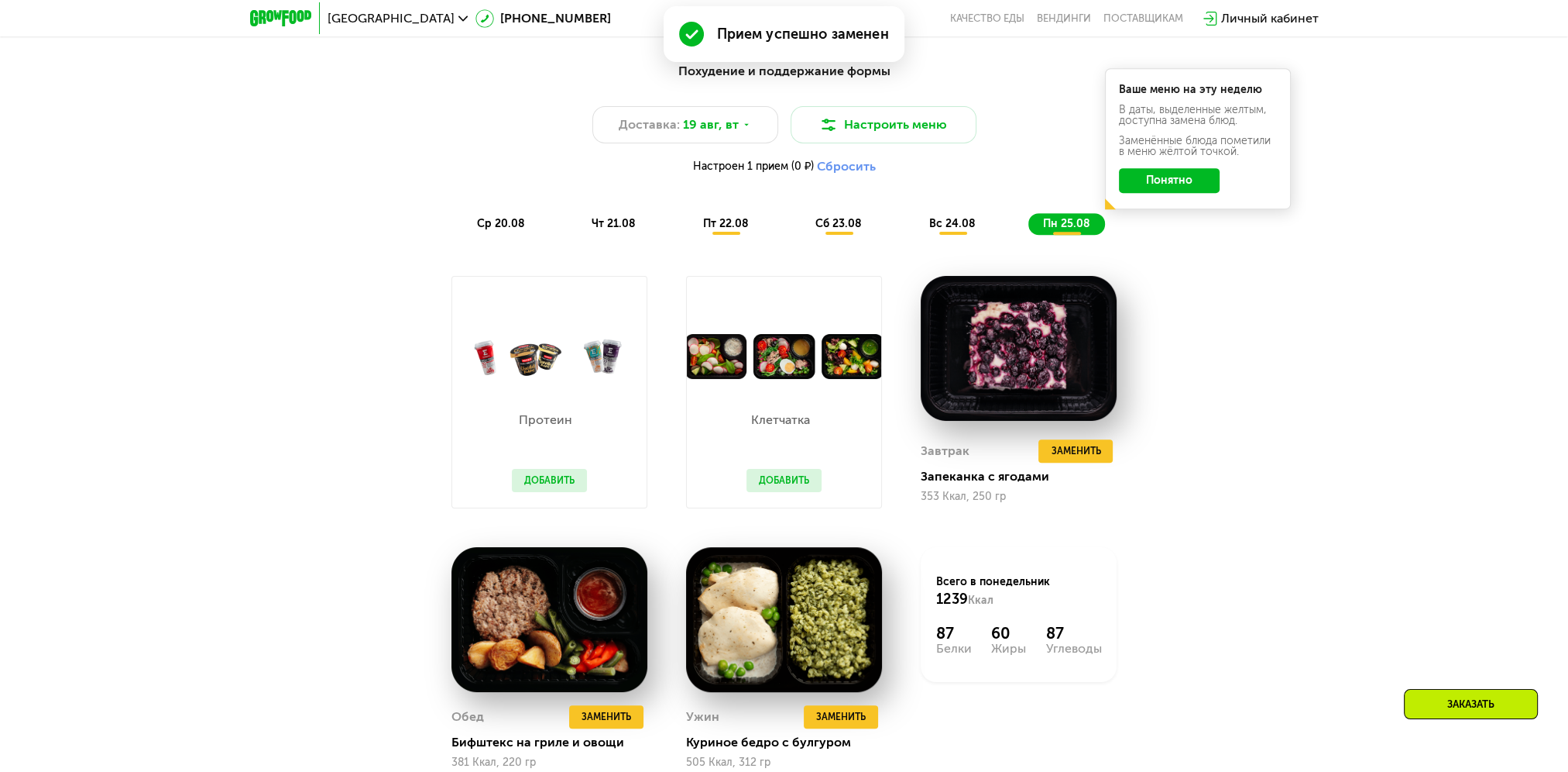
scroll to position [1015, 0]
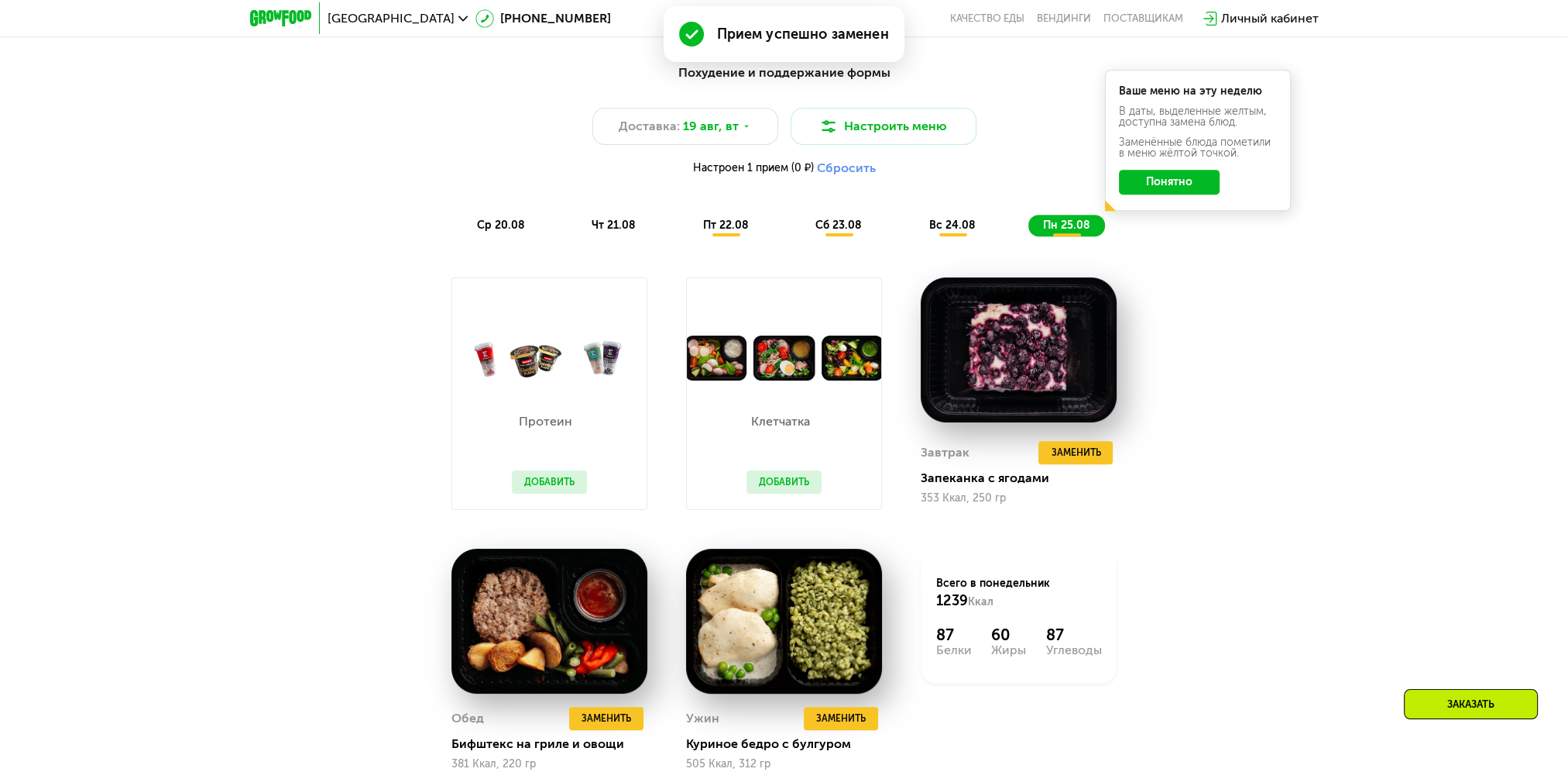
click at [961, 229] on span "вс 24.08" at bounding box center [952, 225] width 47 height 13
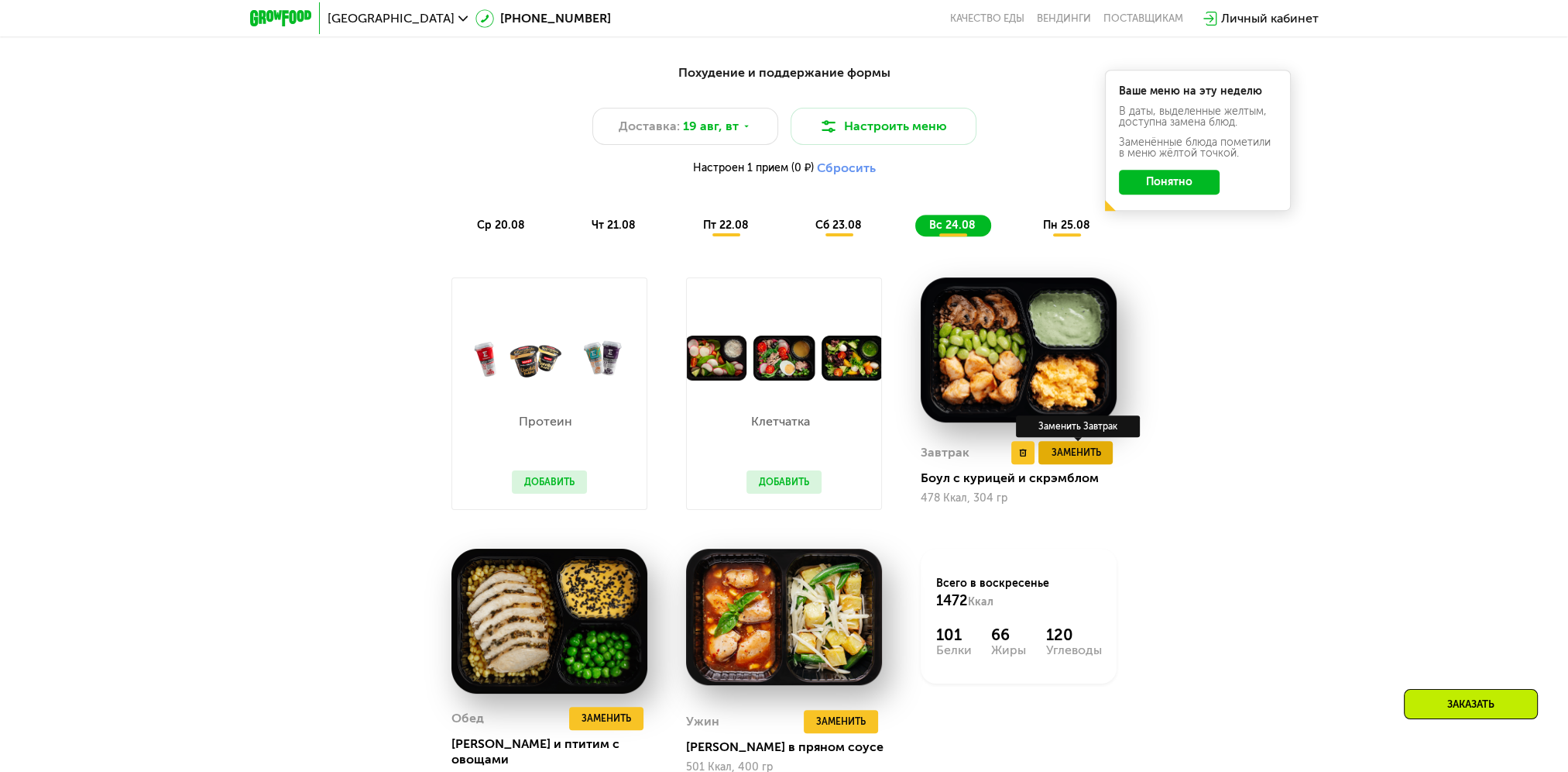
click at [1073, 453] on span "Заменить" at bounding box center [1076, 453] width 49 height 15
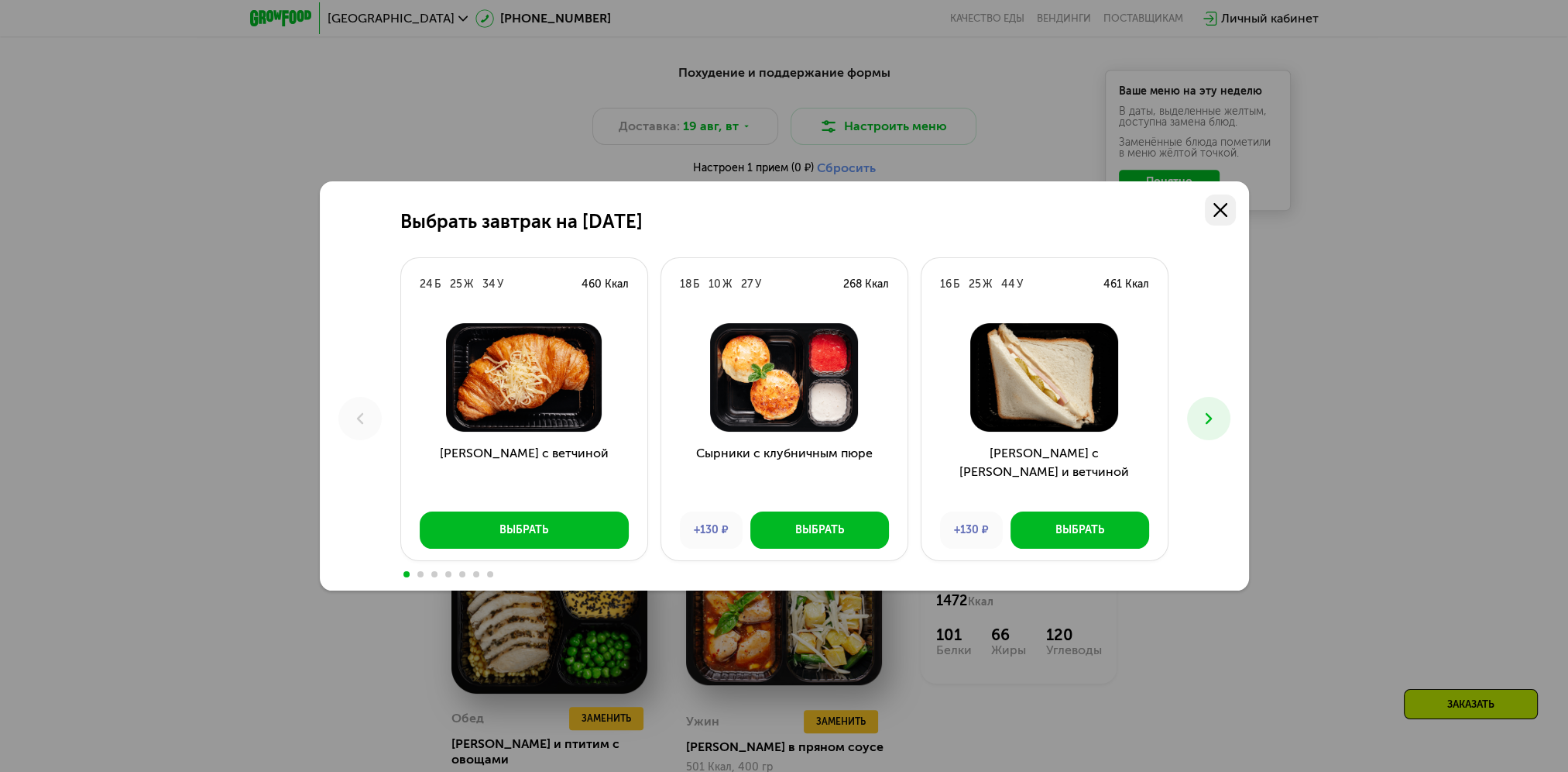
click at [1221, 211] on use at bounding box center [1220, 210] width 14 height 14
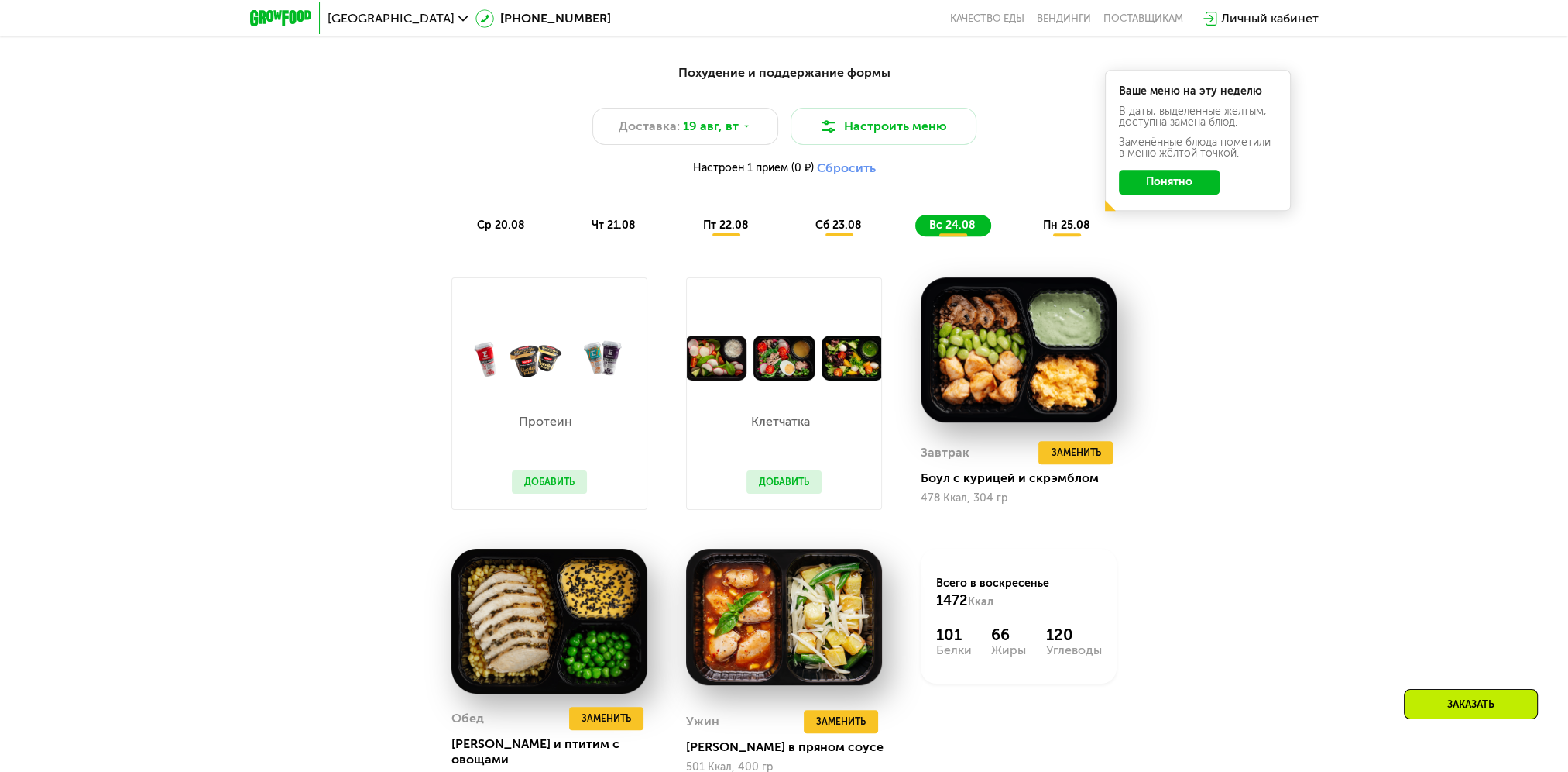
click at [835, 232] on span "сб 23.08" at bounding box center [838, 225] width 47 height 13
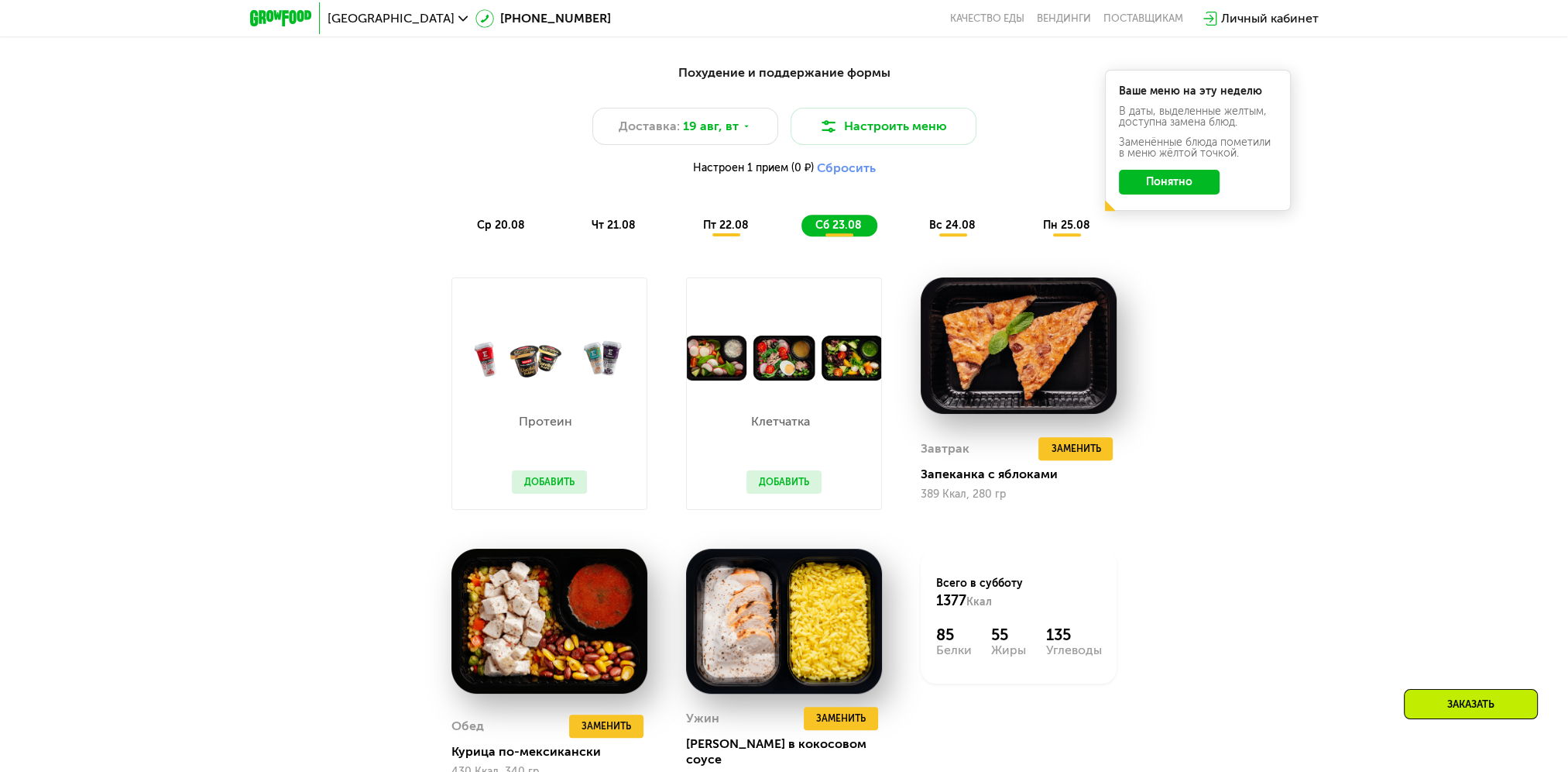
click at [704, 230] on span "пт 22.08" at bounding box center [726, 225] width 46 height 13
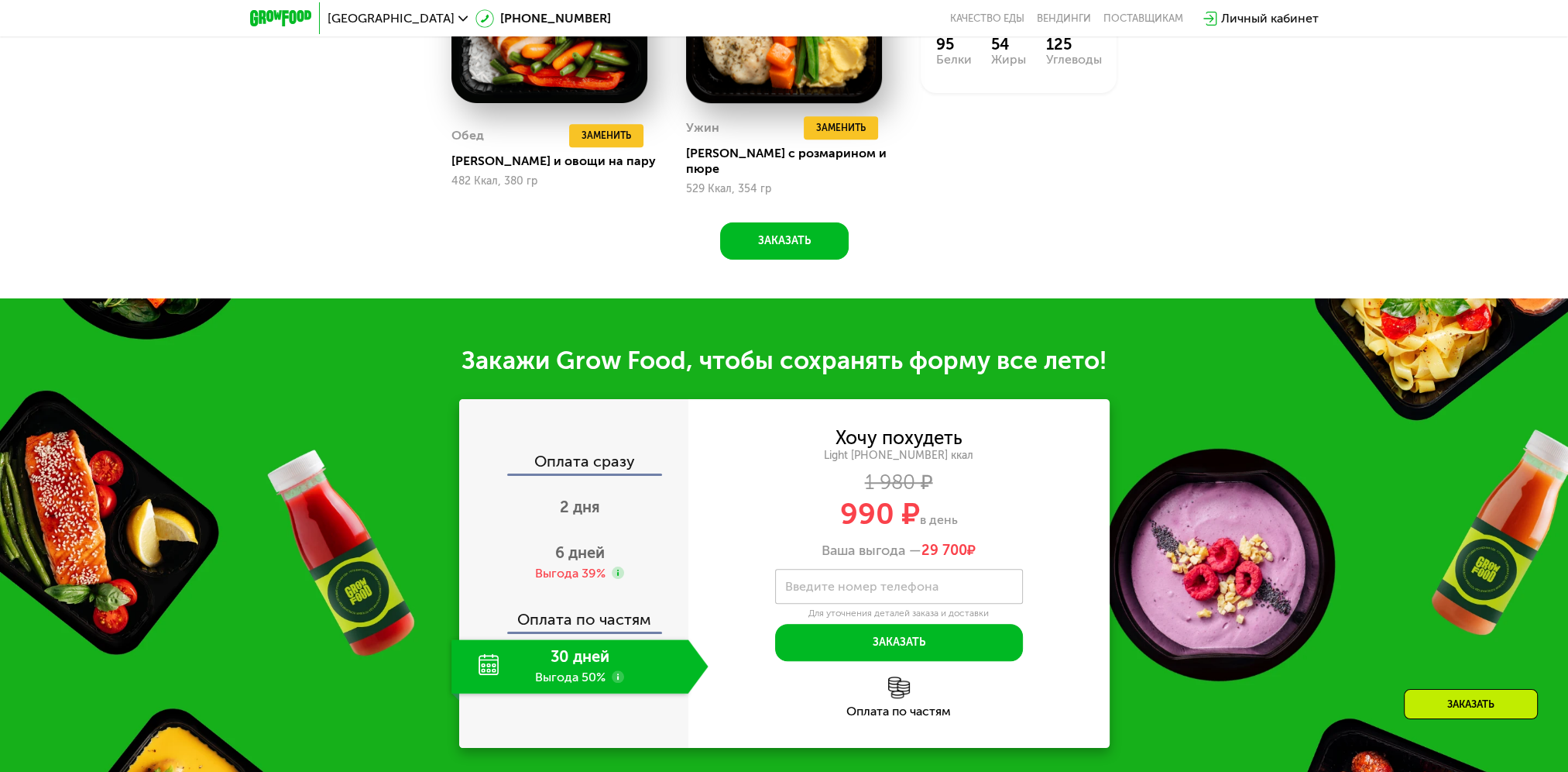
scroll to position [1712, 0]
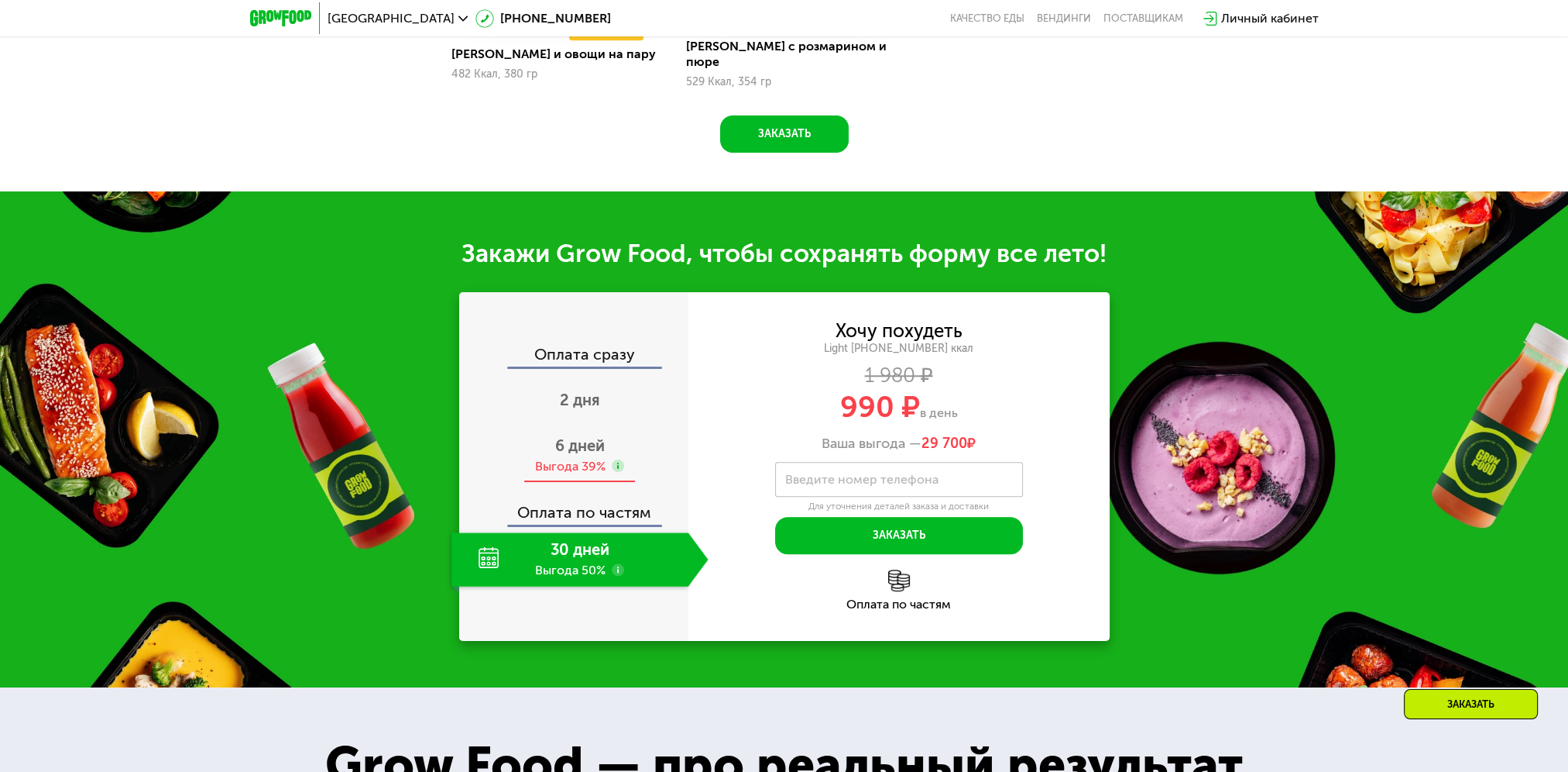
click at [577, 458] on div "Выгода 39%" at bounding box center [570, 467] width 70 height 17
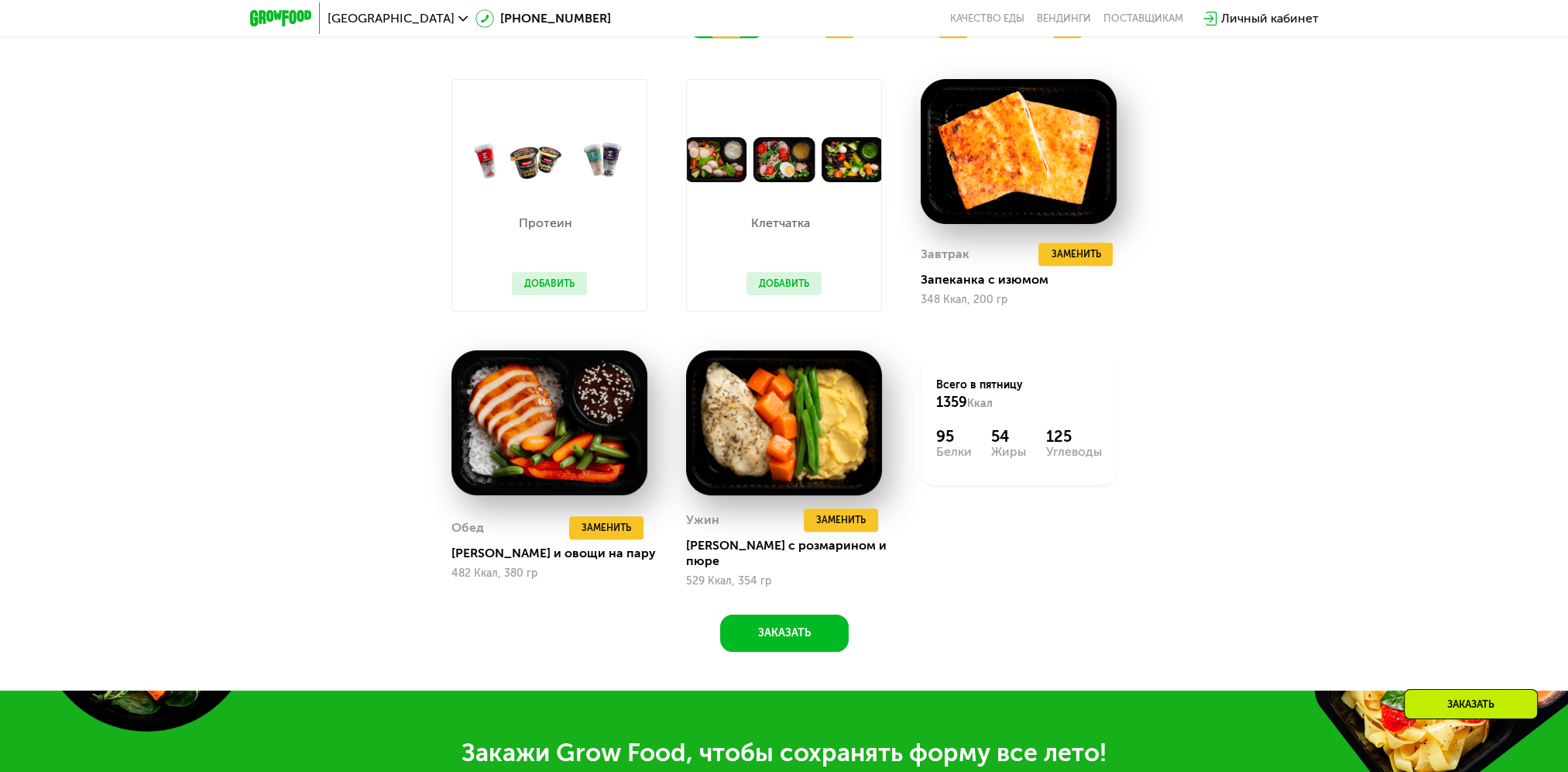
scroll to position [1170, 0]
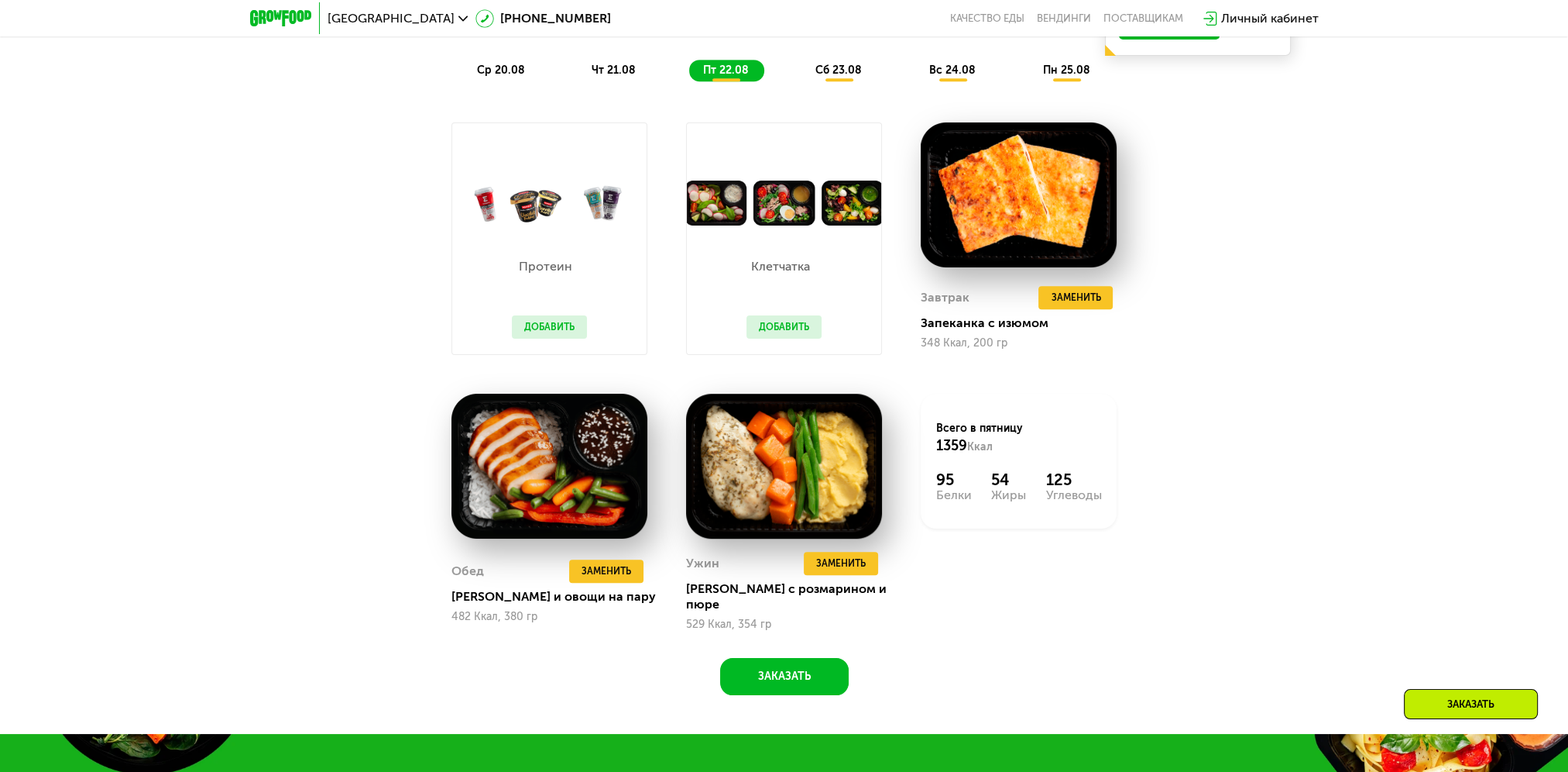
click at [788, 332] on button "Добавить" at bounding box center [784, 327] width 75 height 23
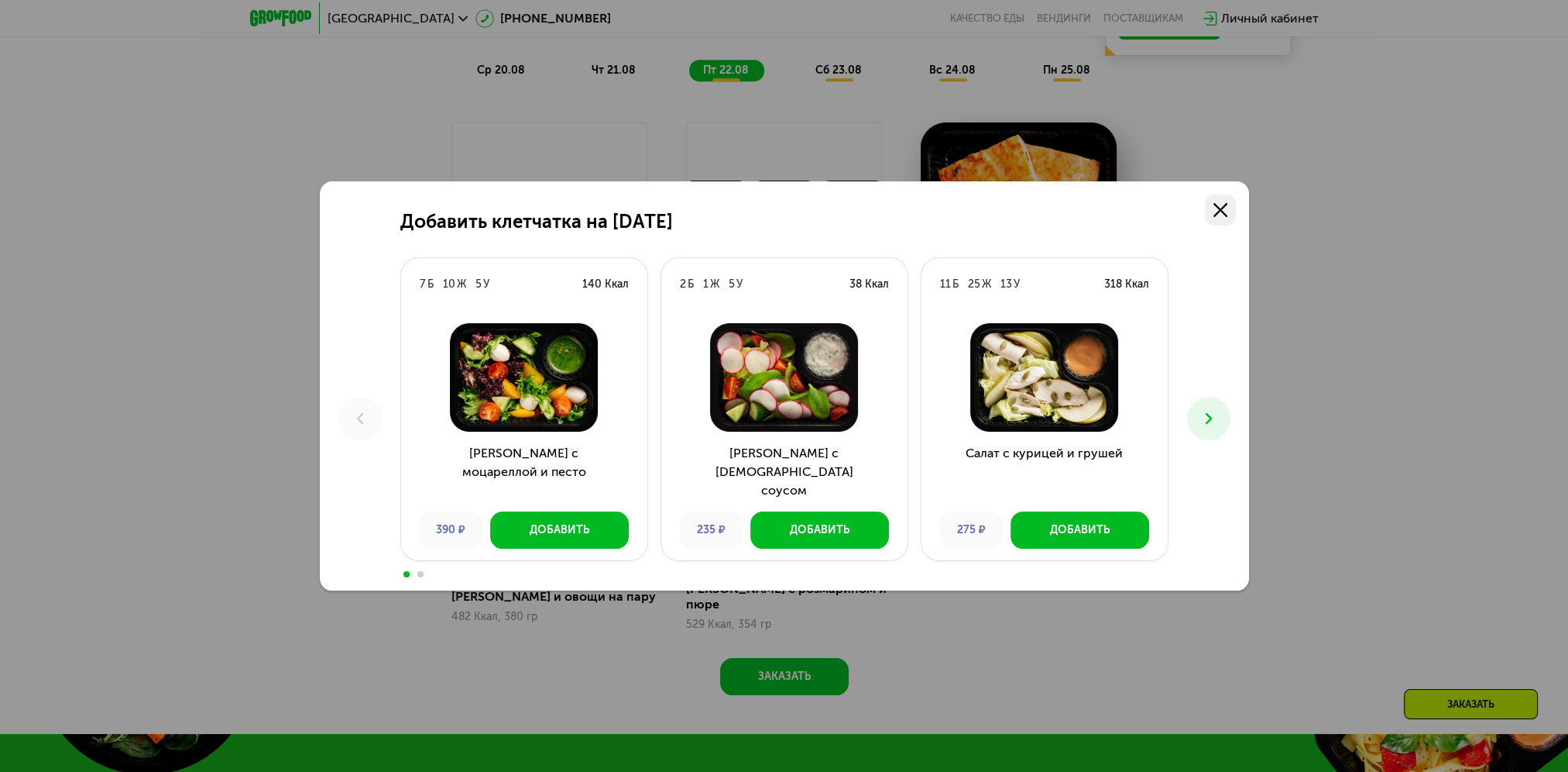
click at [1226, 214] on icon at bounding box center [1220, 210] width 14 height 14
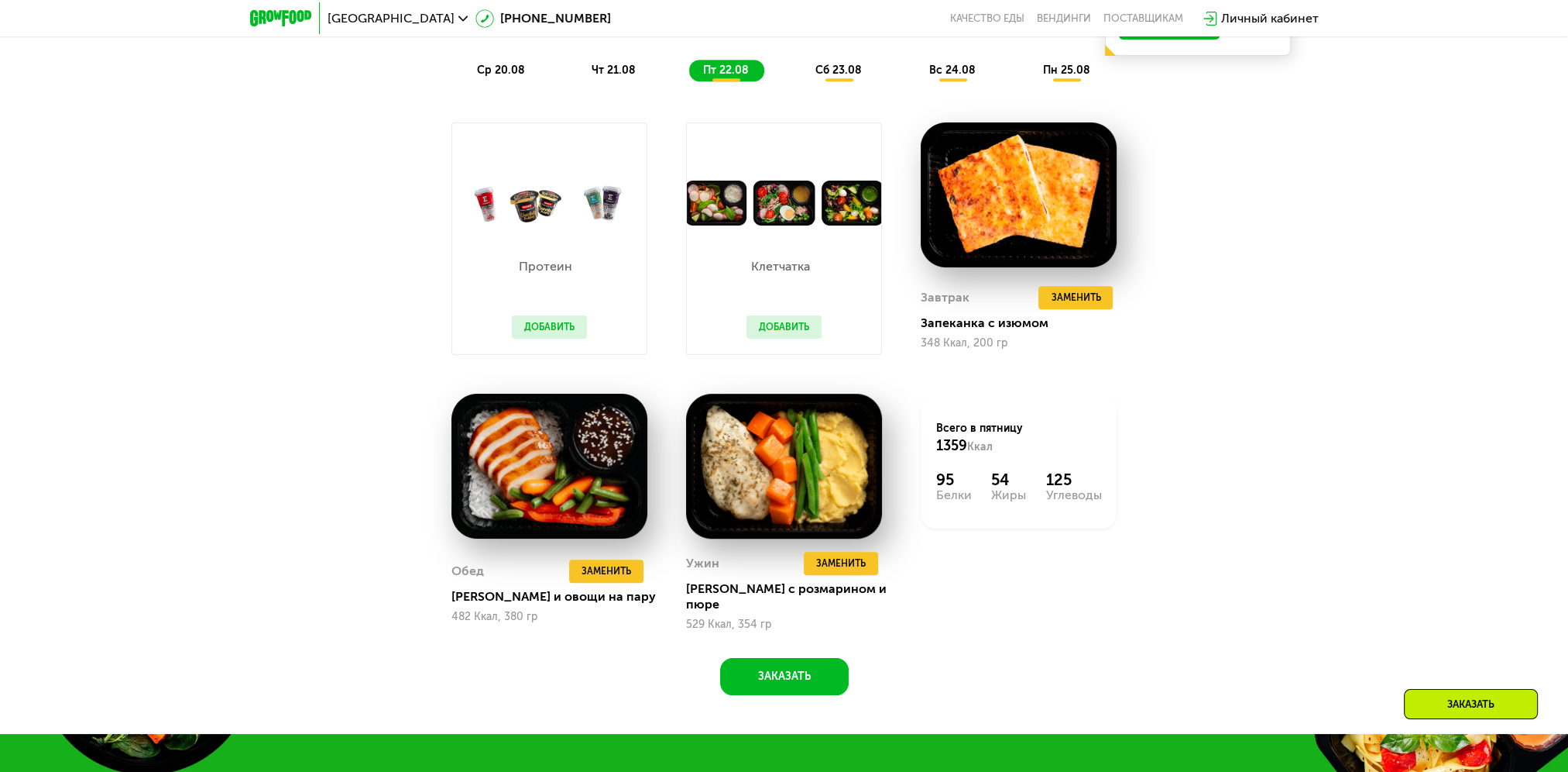
click at [535, 326] on button "Добавить" at bounding box center [549, 327] width 75 height 23
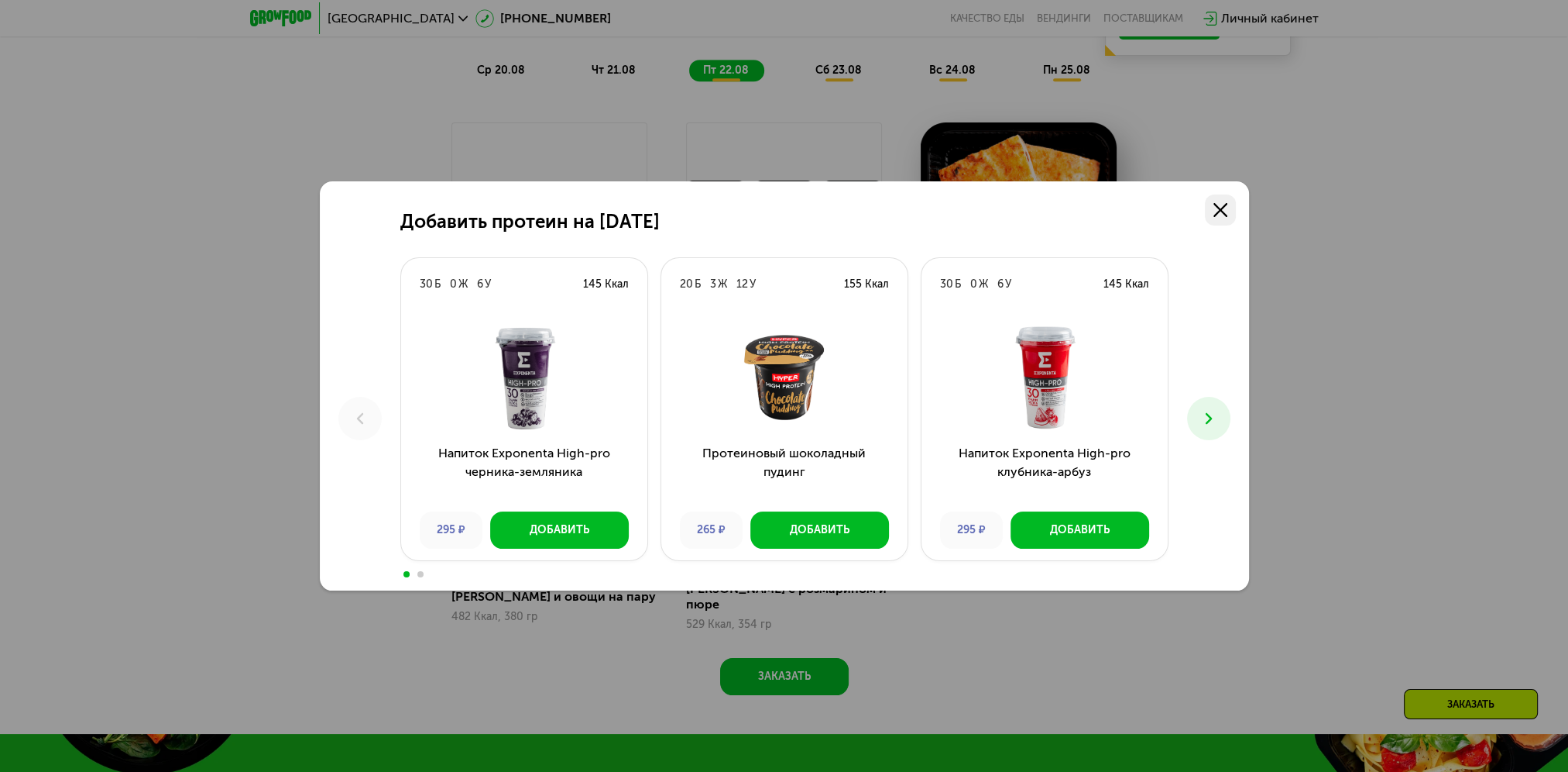
click at [1219, 211] on use at bounding box center [1220, 210] width 14 height 14
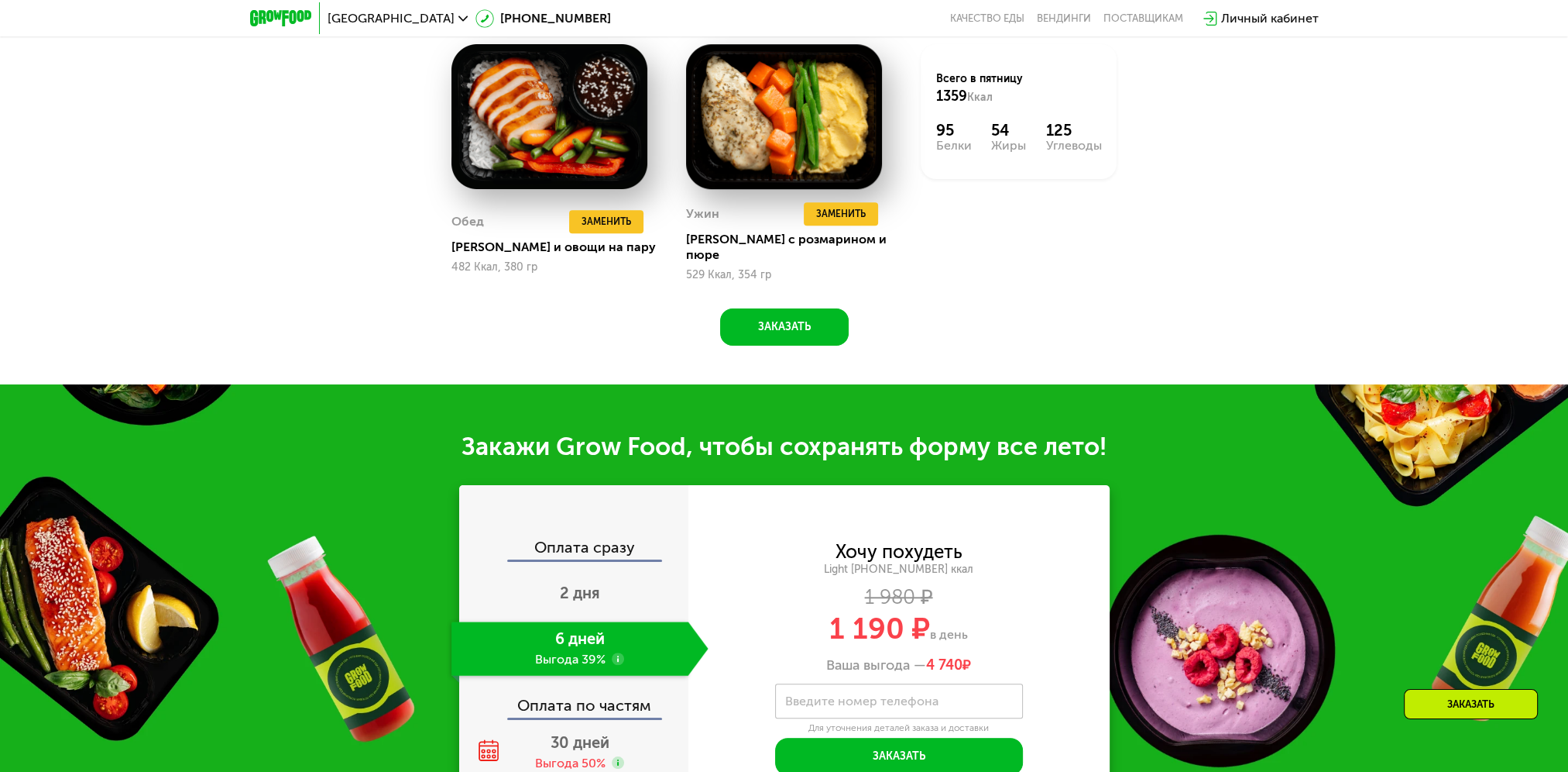
scroll to position [1712, 0]
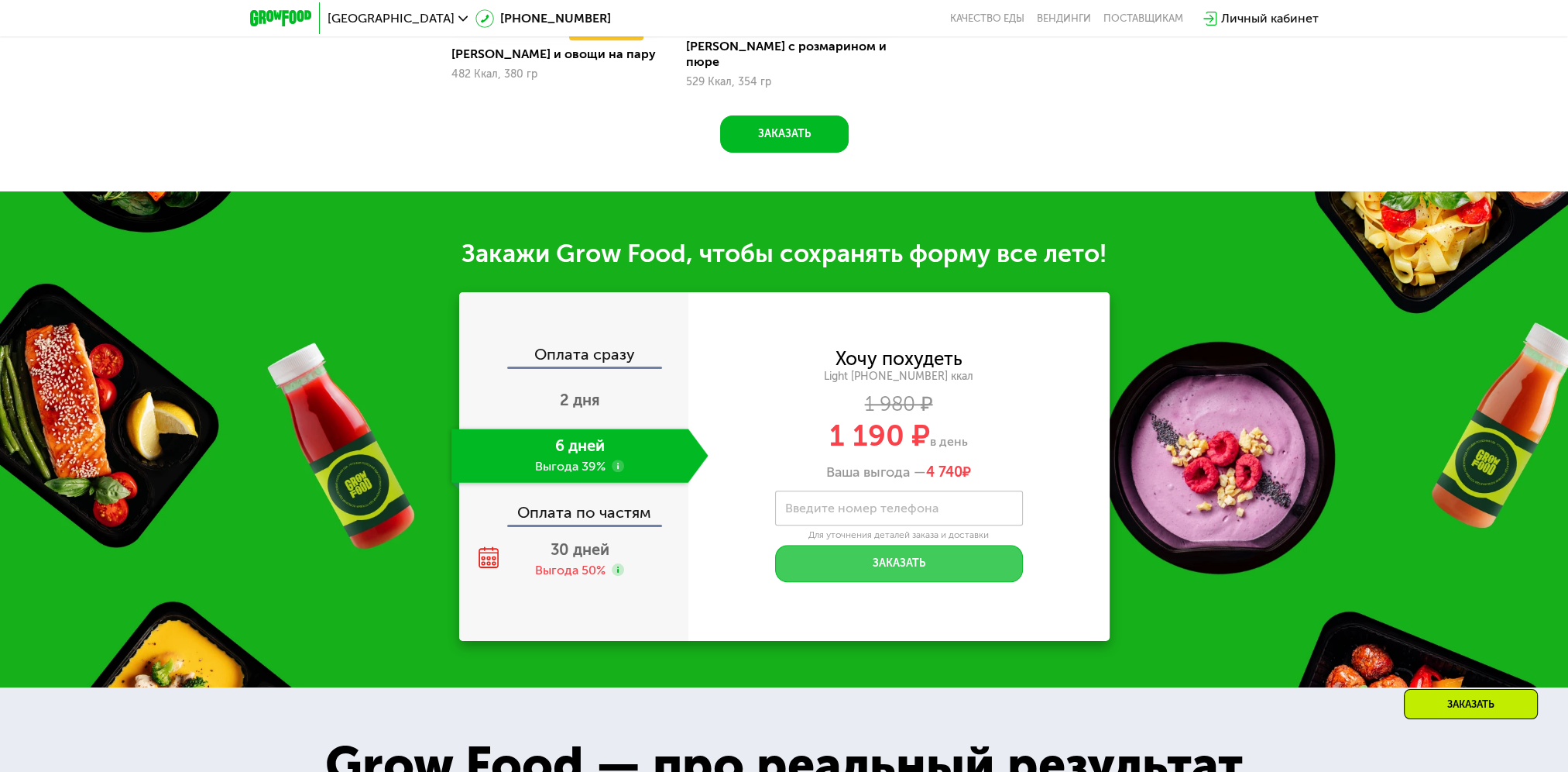
click at [916, 545] on button "Заказать" at bounding box center [899, 563] width 248 height 37
click at [933, 478] on div "Хочу похудеть Light [PHONE_NUMBER] ккал 1 980 ₽ 1 190 ₽ в день Ваша выгода — 4 …" at bounding box center [899, 466] width 421 height 232
click at [936, 492] on input "Введите номер телефона" at bounding box center [899, 508] width 248 height 35
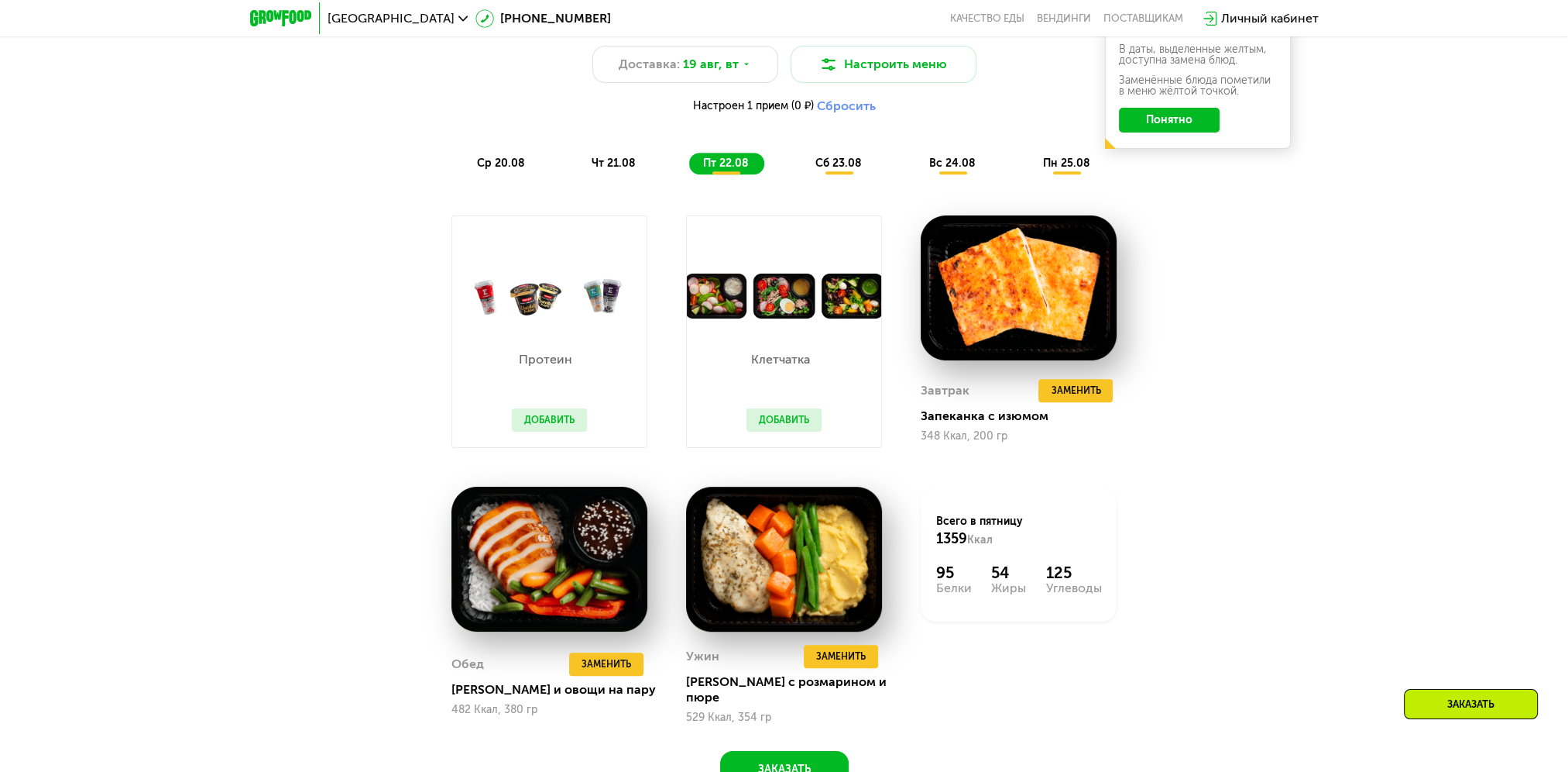
scroll to position [937, 0]
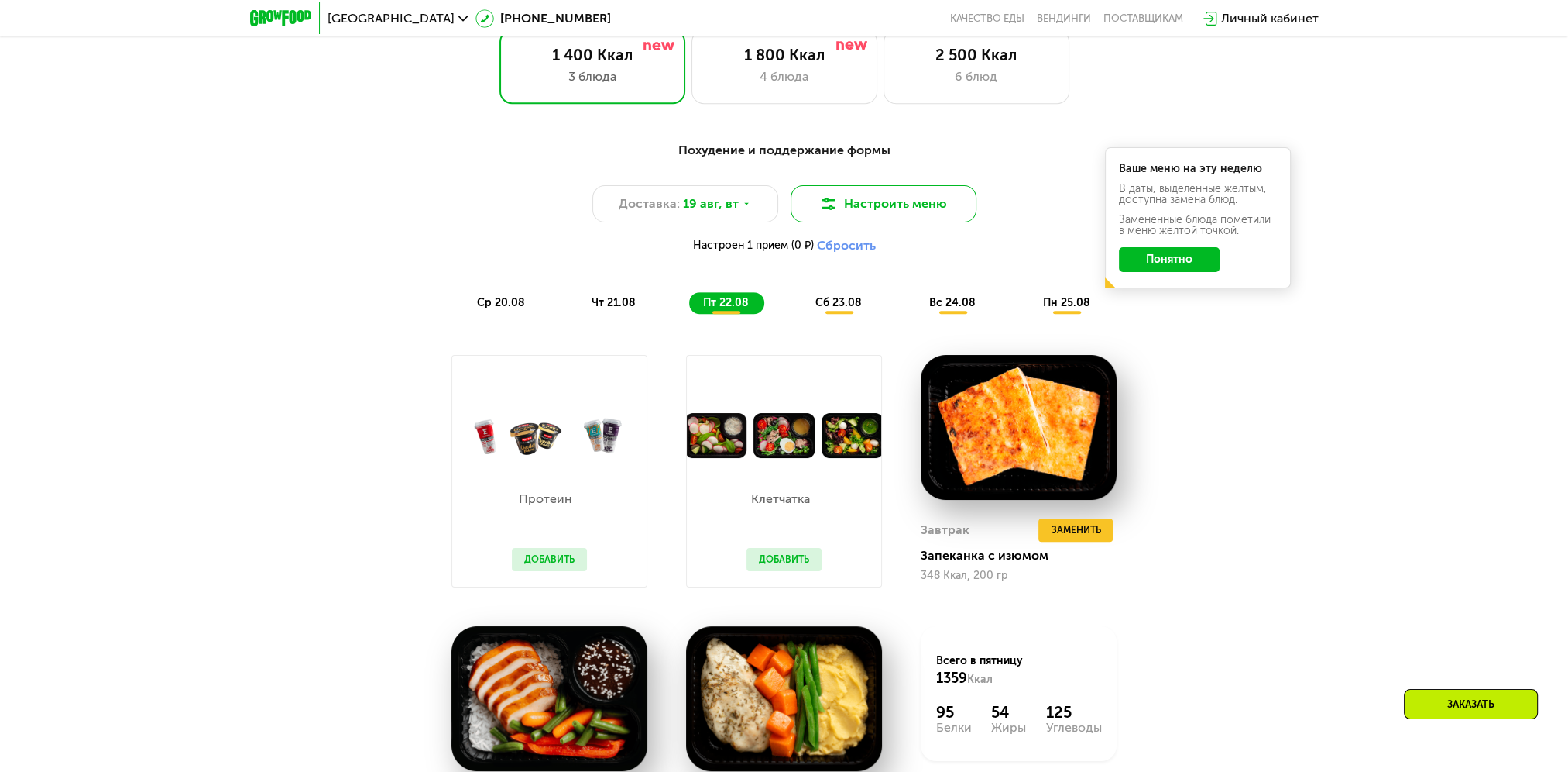
type input "**********"
click at [826, 204] on img at bounding box center [829, 204] width 19 height 19
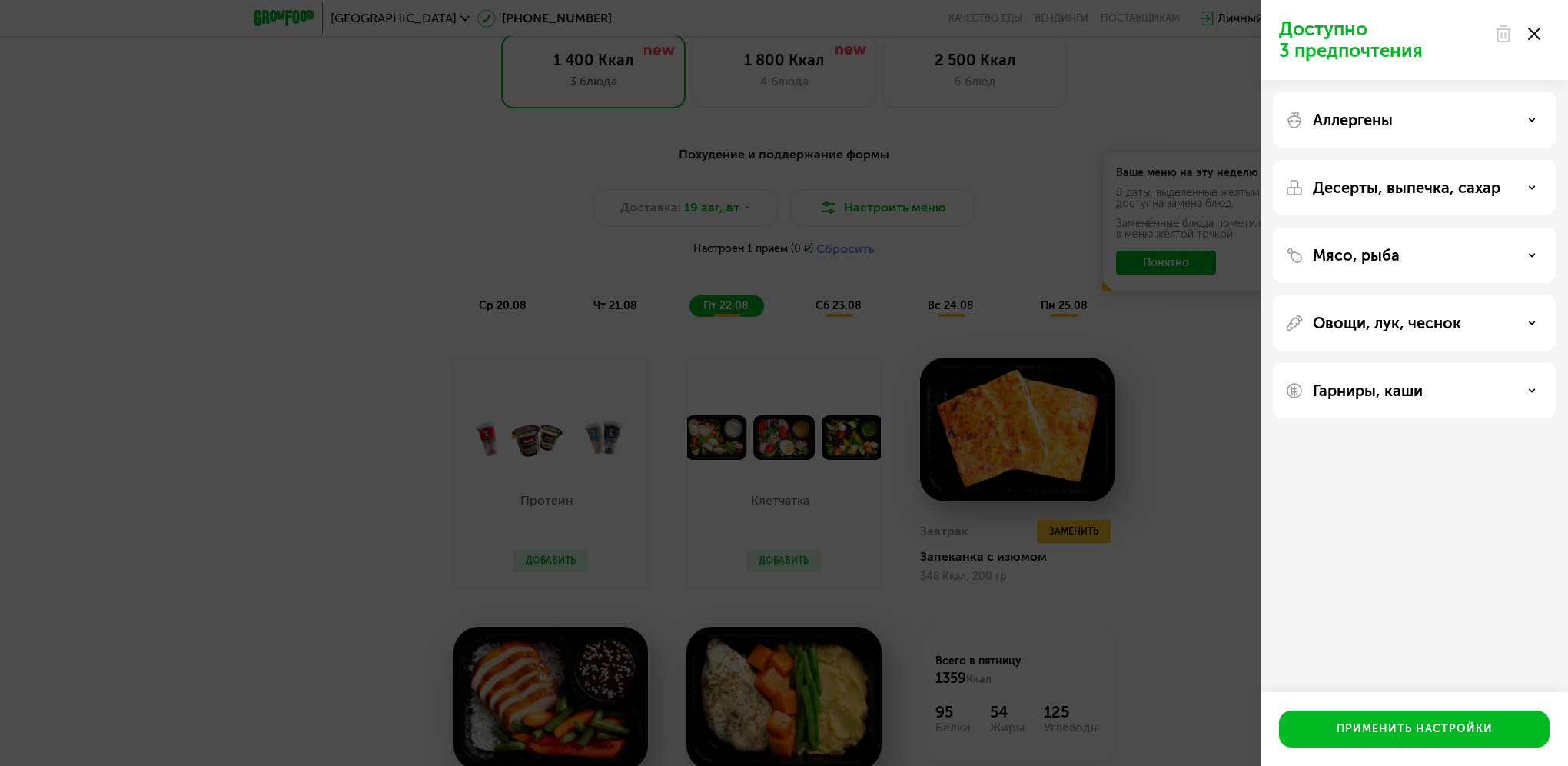
click at [1533, 32] on use at bounding box center [1533, 33] width 12 height 12
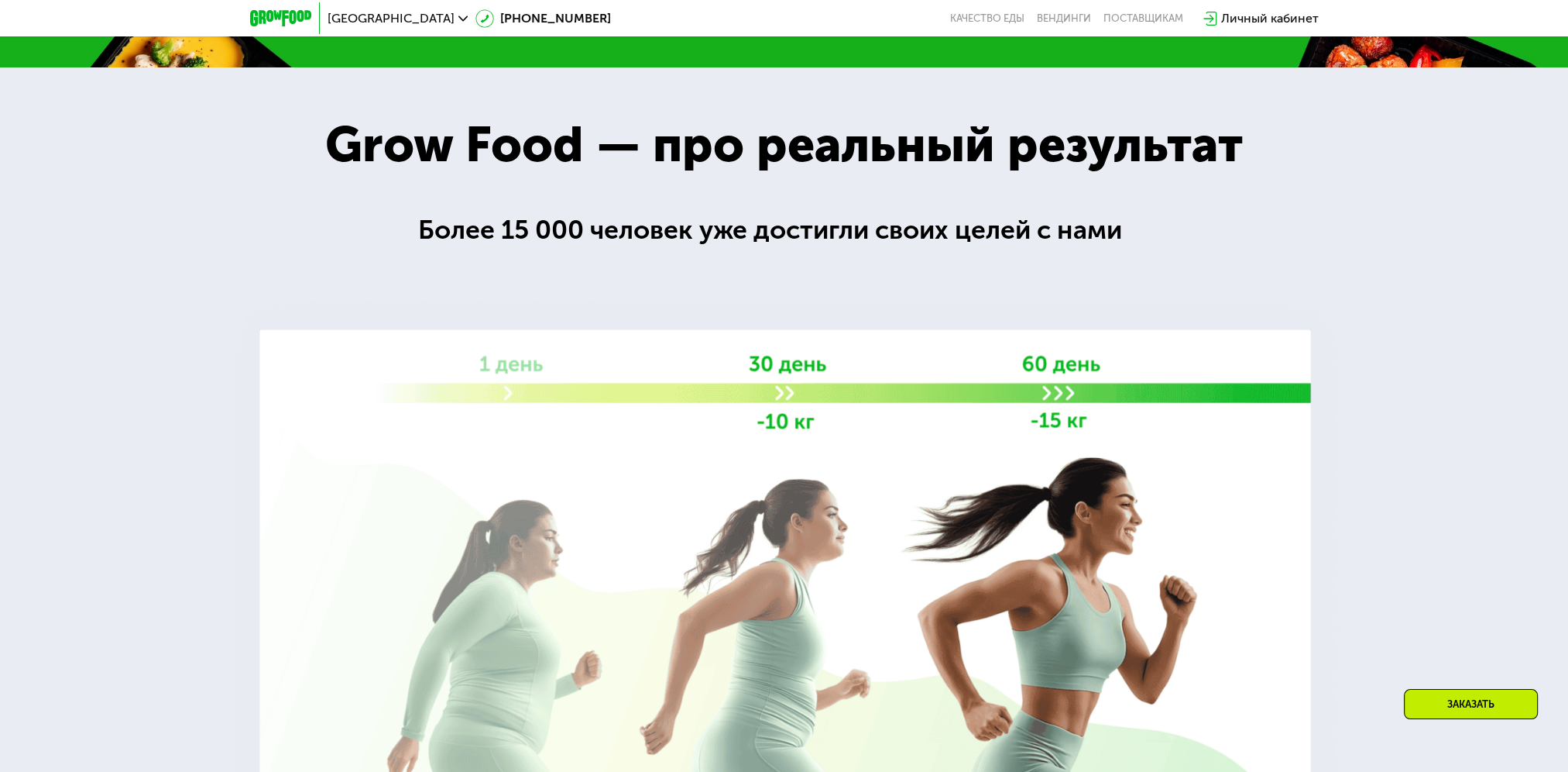
scroll to position [2022, 0]
